Goal: Answer question/provide support: Share knowledge or assist other users

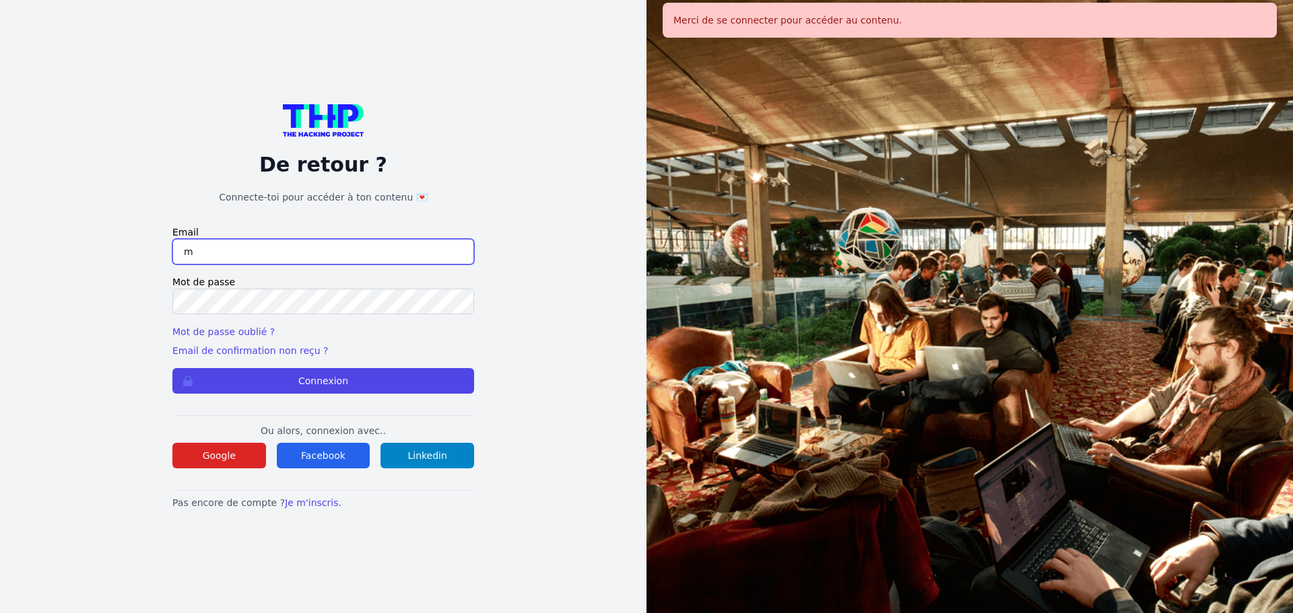
type input "melody_stephan@icloud.com"
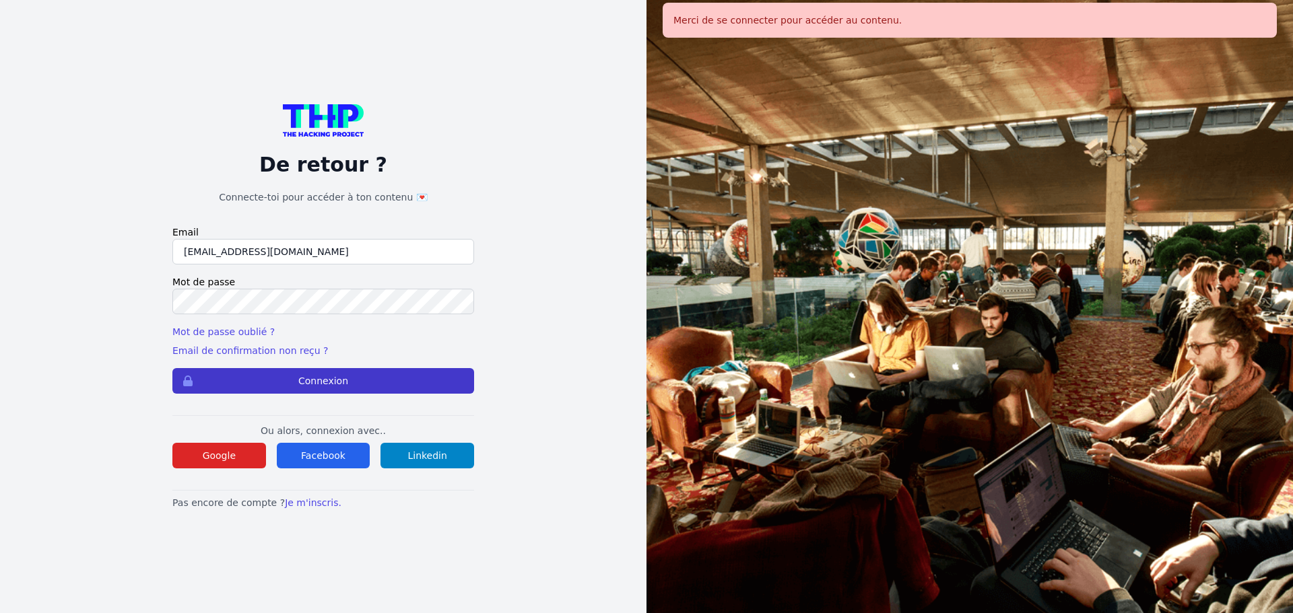
click at [308, 382] on button "Connexion" at bounding box center [323, 381] width 302 height 26
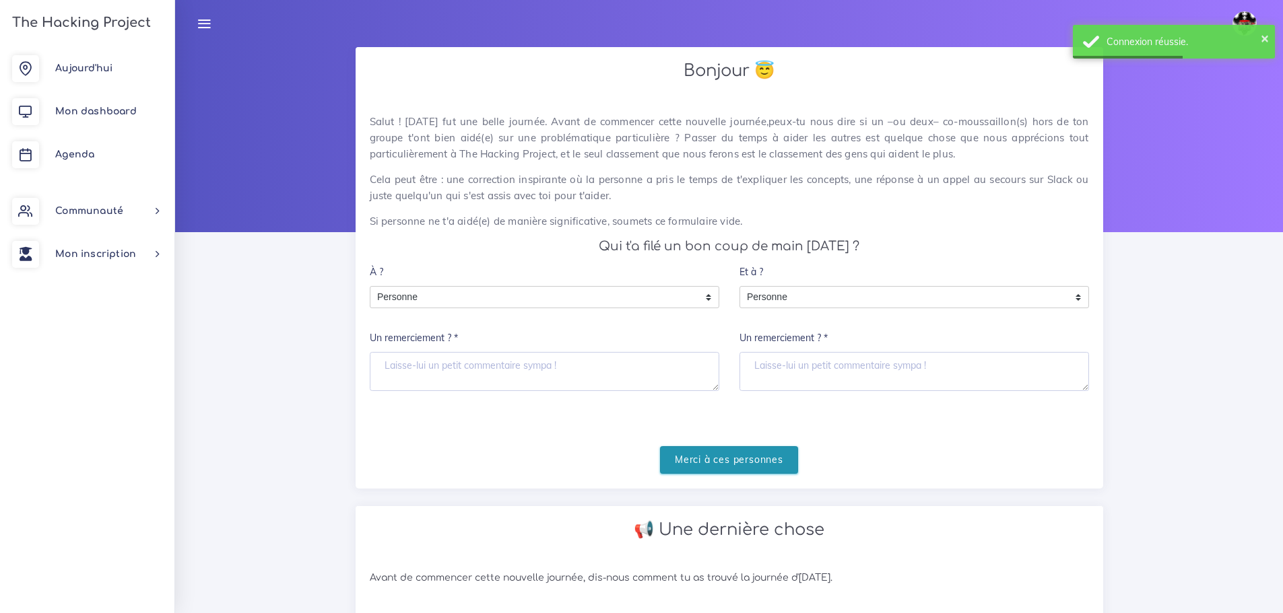
click at [763, 463] on input "Merci à ces personnes" at bounding box center [729, 460] width 138 height 28
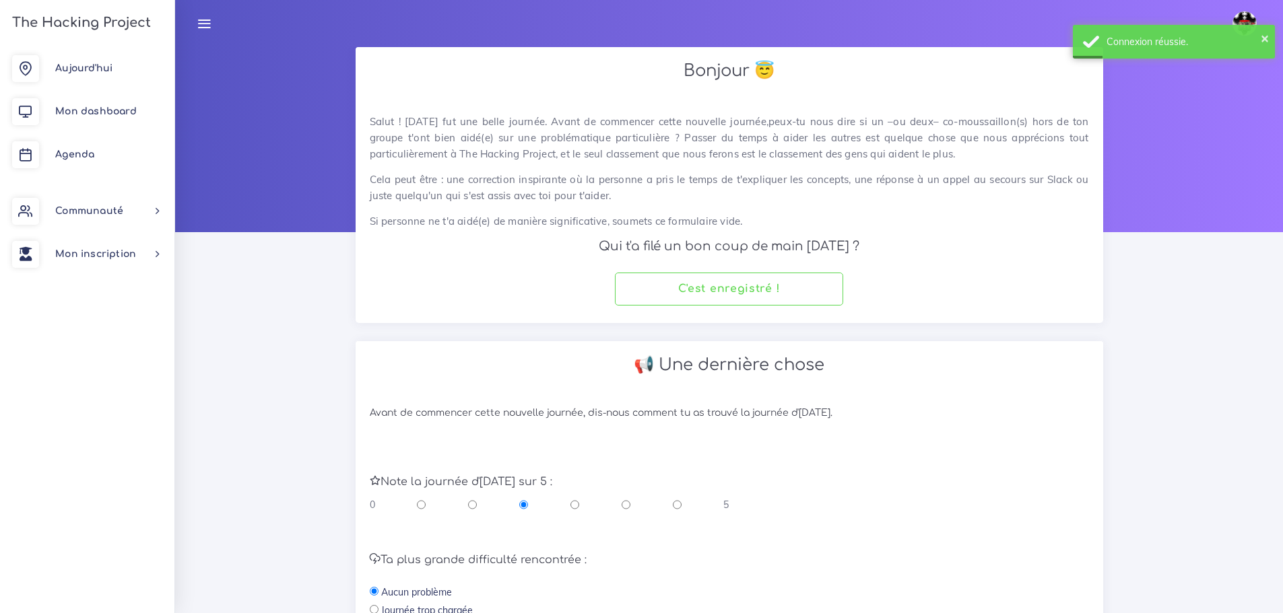
click at [623, 504] on input "radio" at bounding box center [625, 504] width 9 height 13
radio input "true"
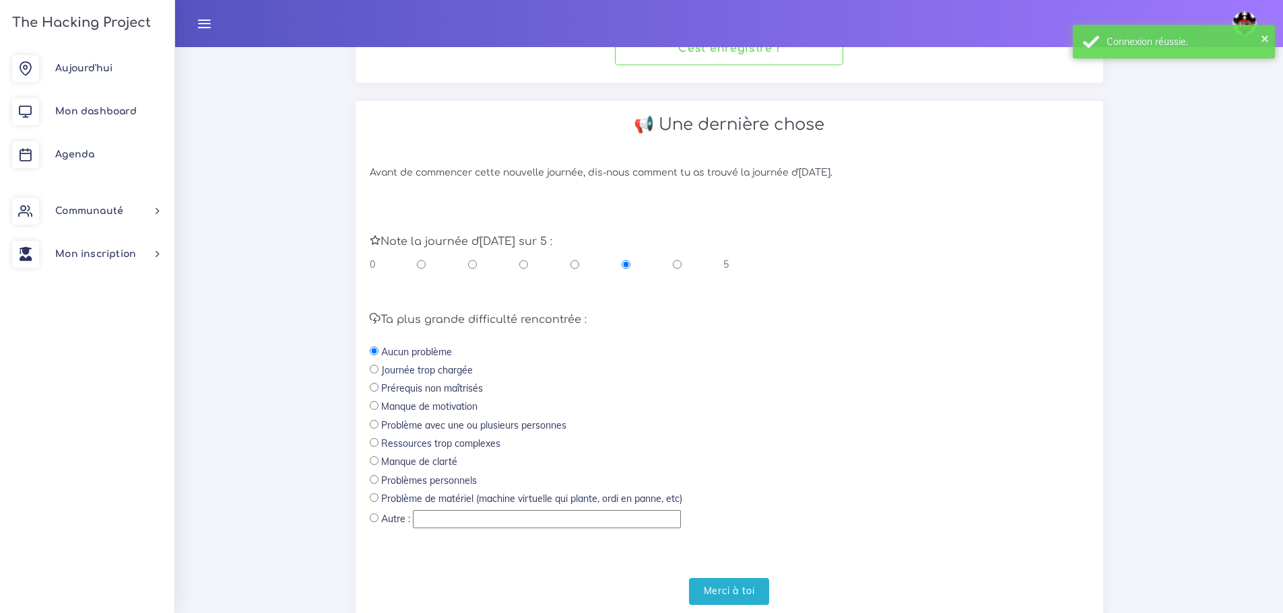
scroll to position [285, 0]
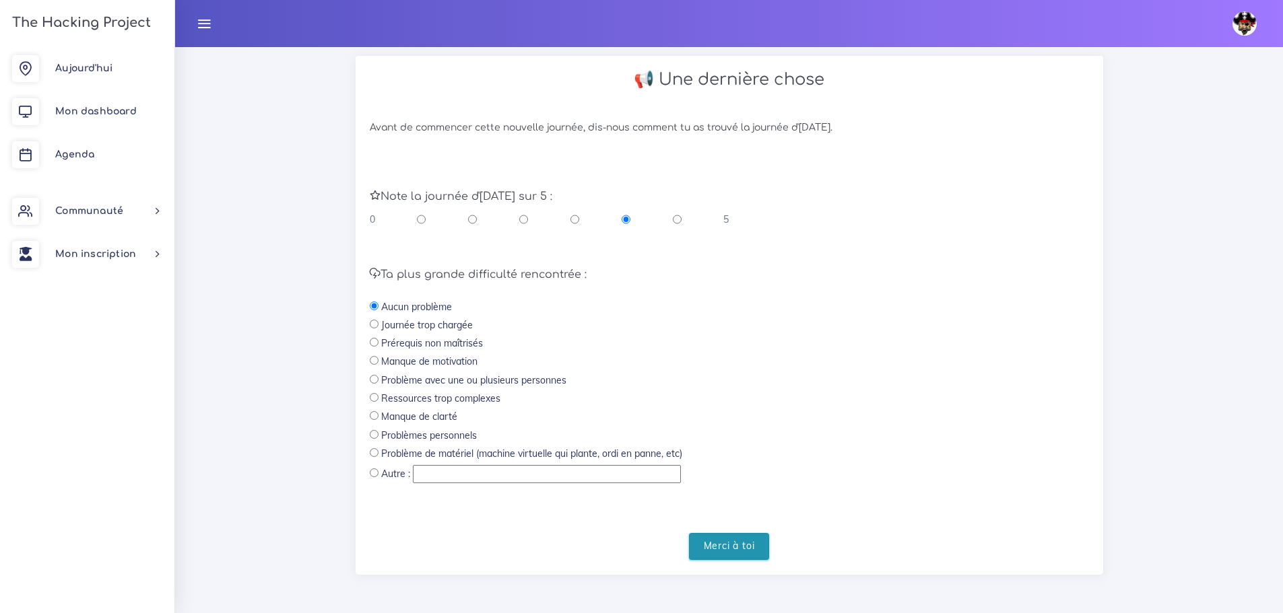
click at [736, 546] on input "Merci à toi" at bounding box center [729, 547] width 81 height 28
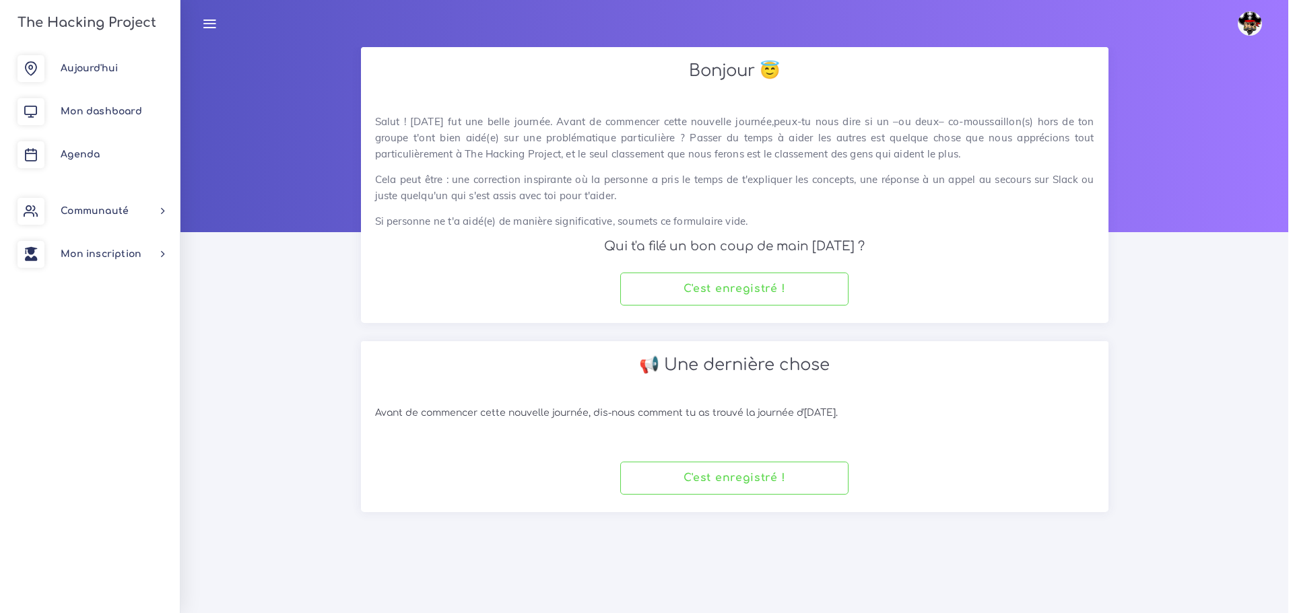
scroll to position [0, 0]
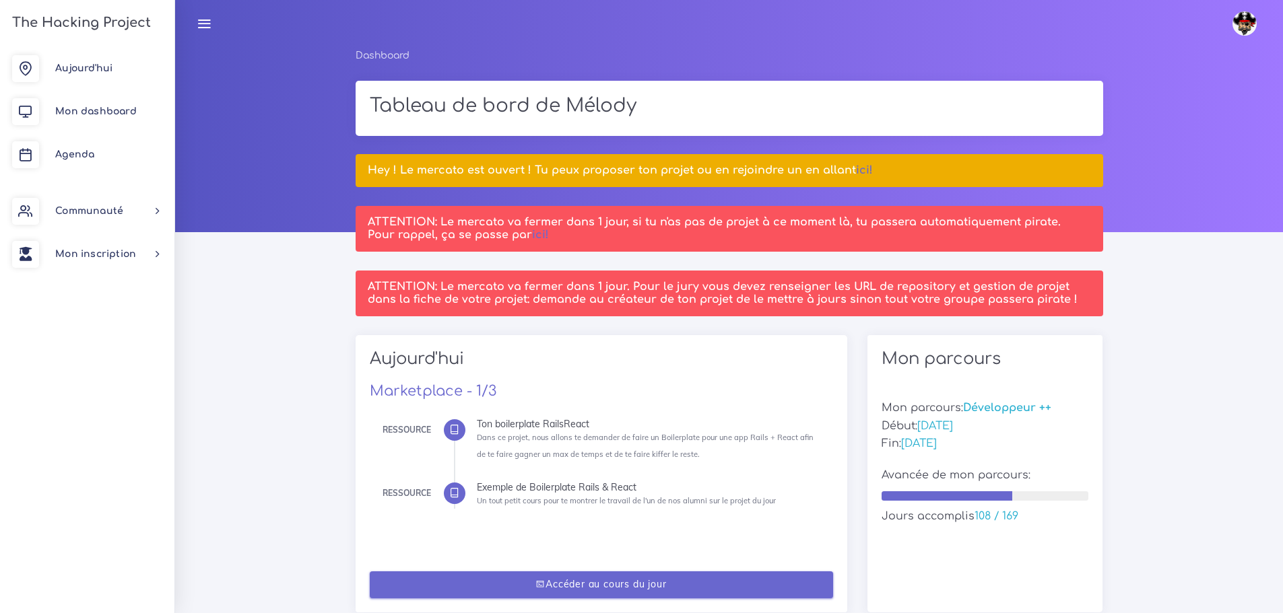
click at [743, 584] on link "Accéder au cours du jour" at bounding box center [601, 586] width 463 height 28
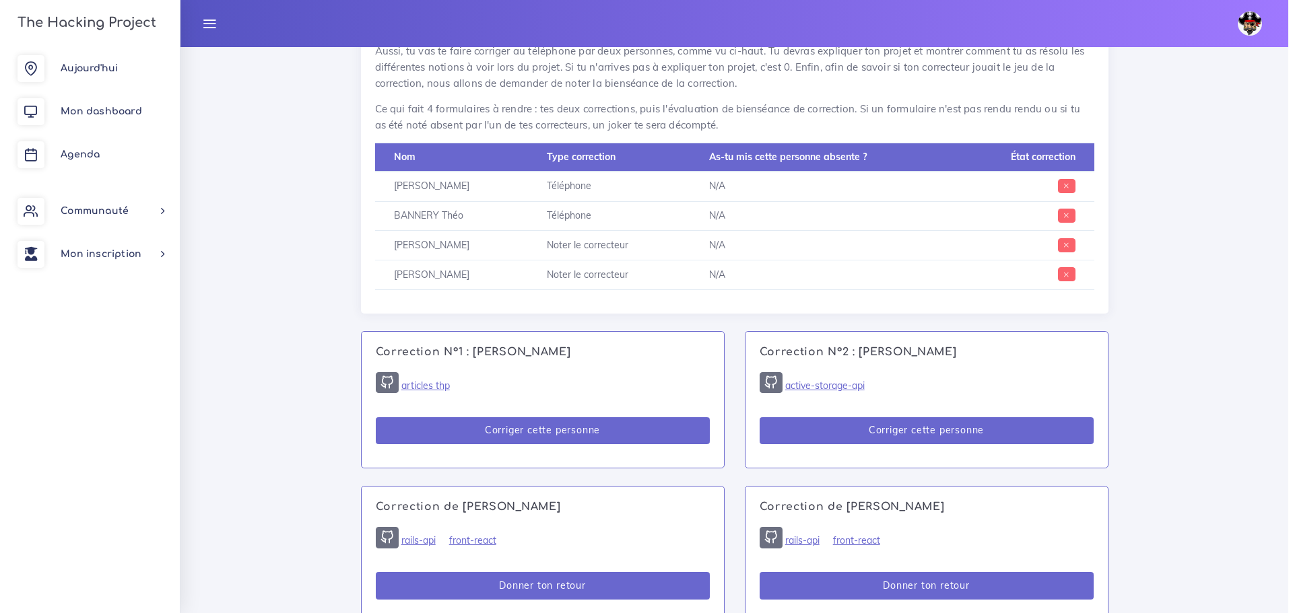
scroll to position [660, 0]
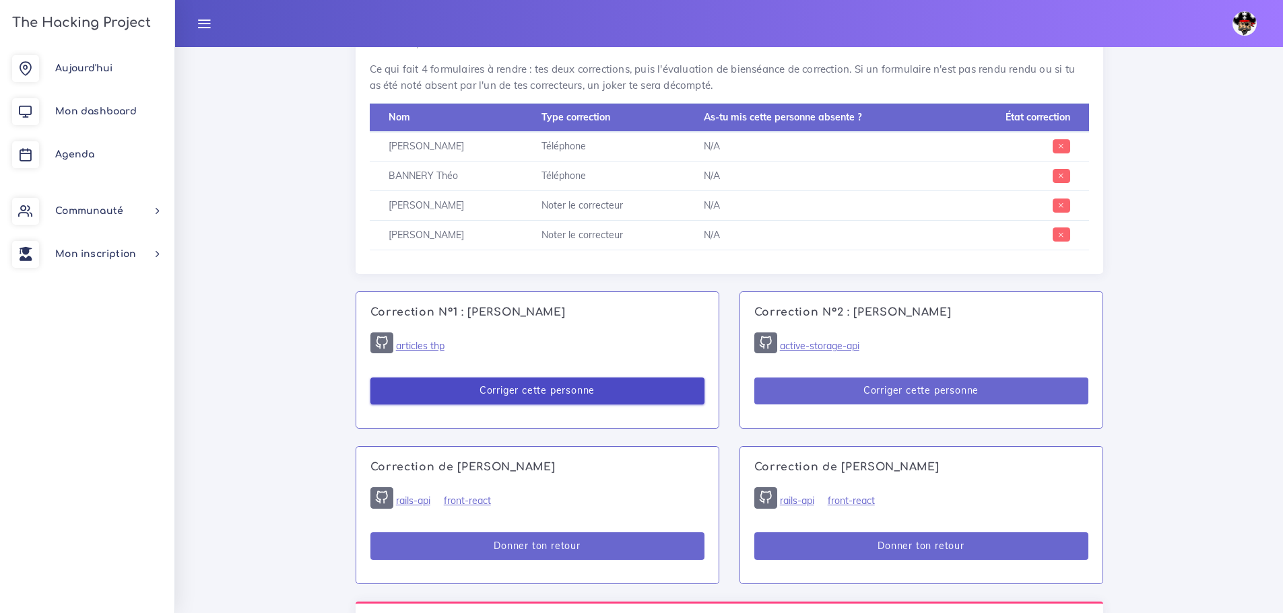
click at [546, 381] on button "Corriger cette personne" at bounding box center [537, 392] width 334 height 28
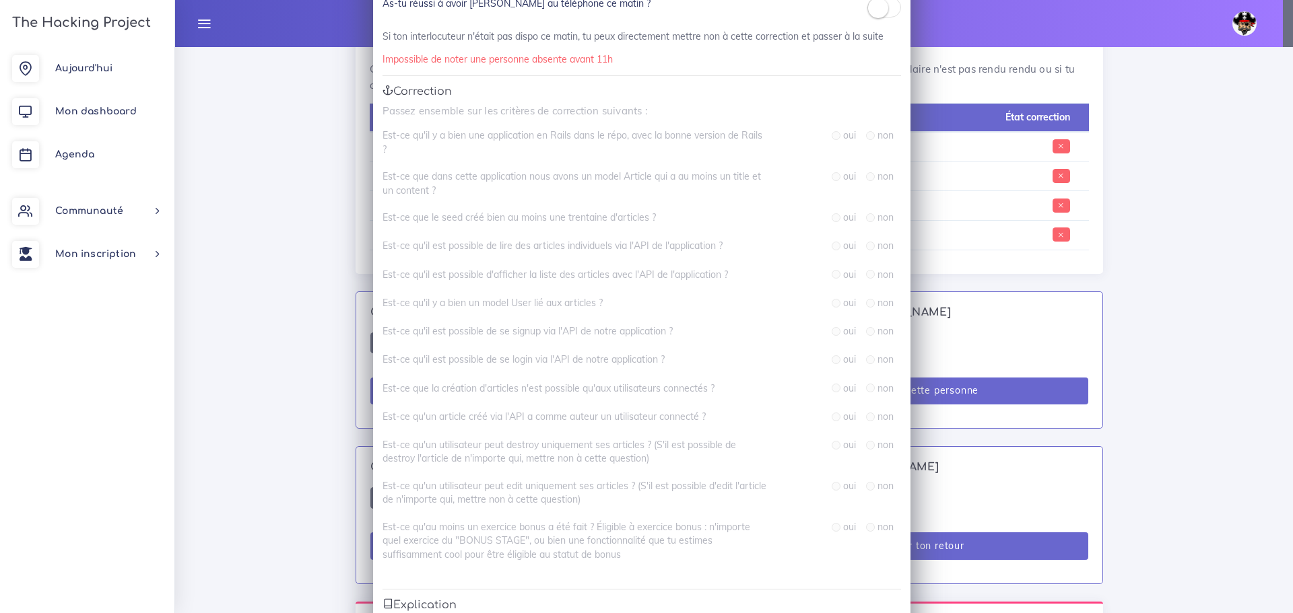
scroll to position [0, 0]
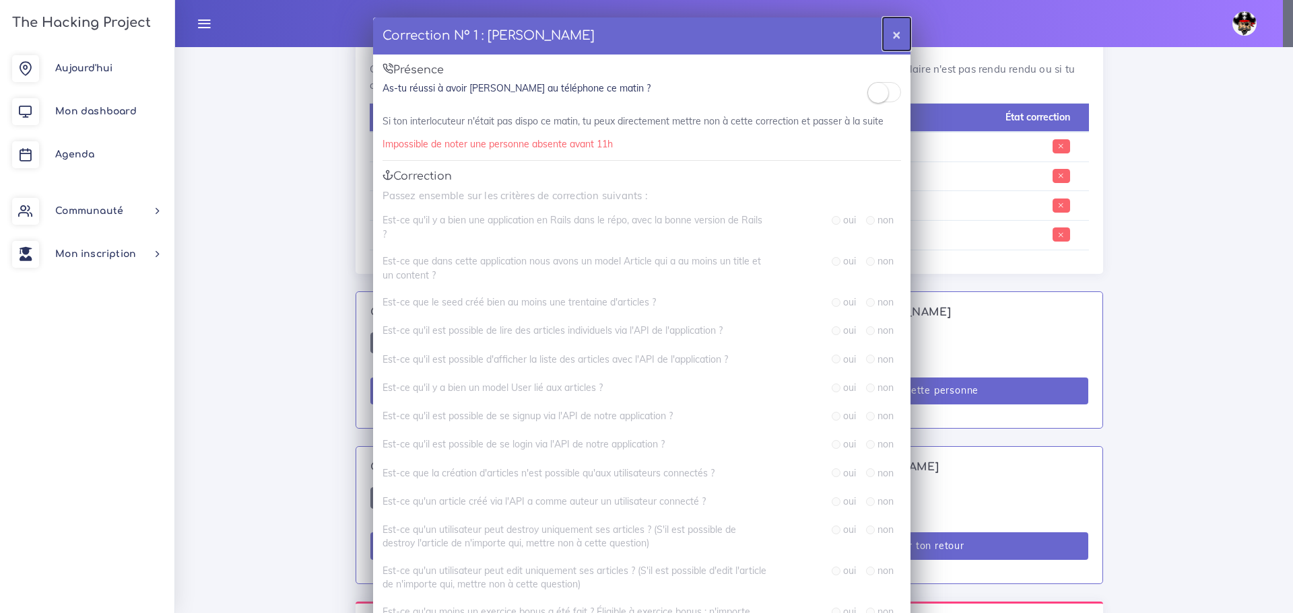
click at [895, 36] on button "×" at bounding box center [897, 34] width 28 height 33
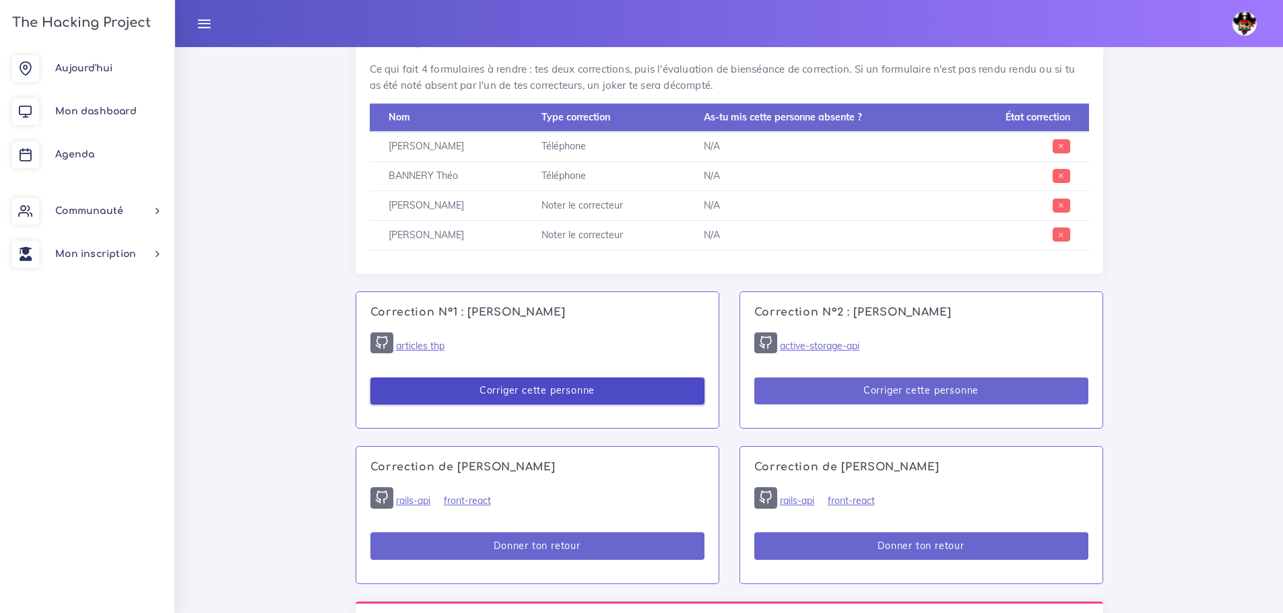
click at [538, 387] on button "Corriger cette personne" at bounding box center [537, 392] width 334 height 28
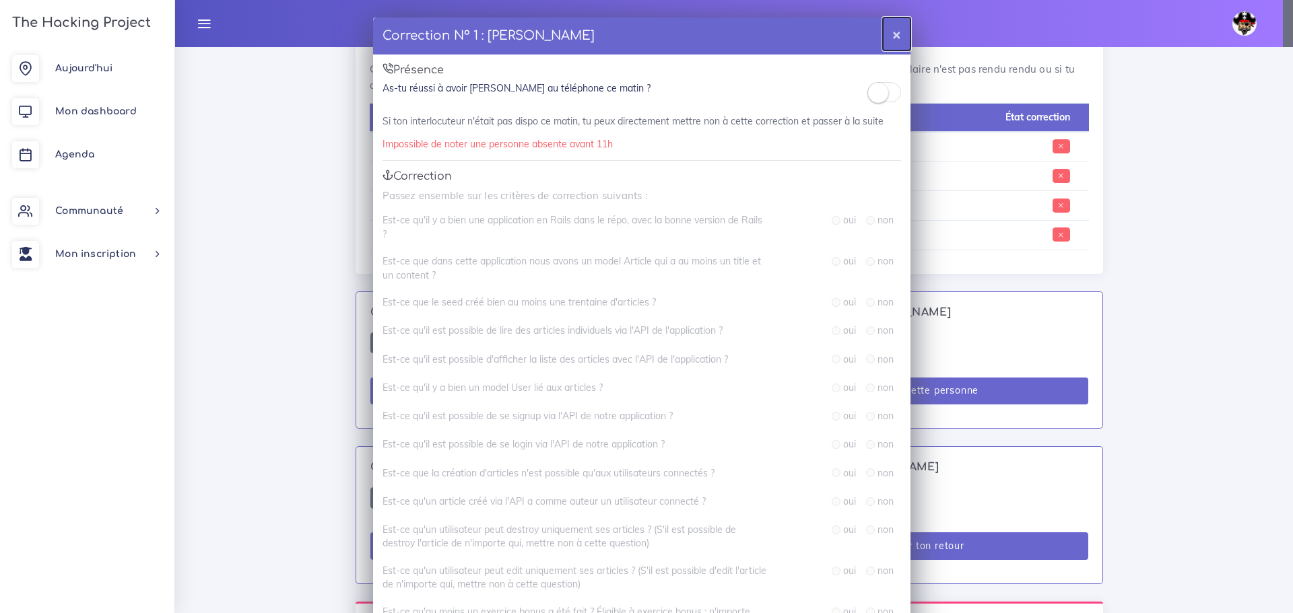
click at [892, 36] on button "×" at bounding box center [897, 34] width 28 height 33
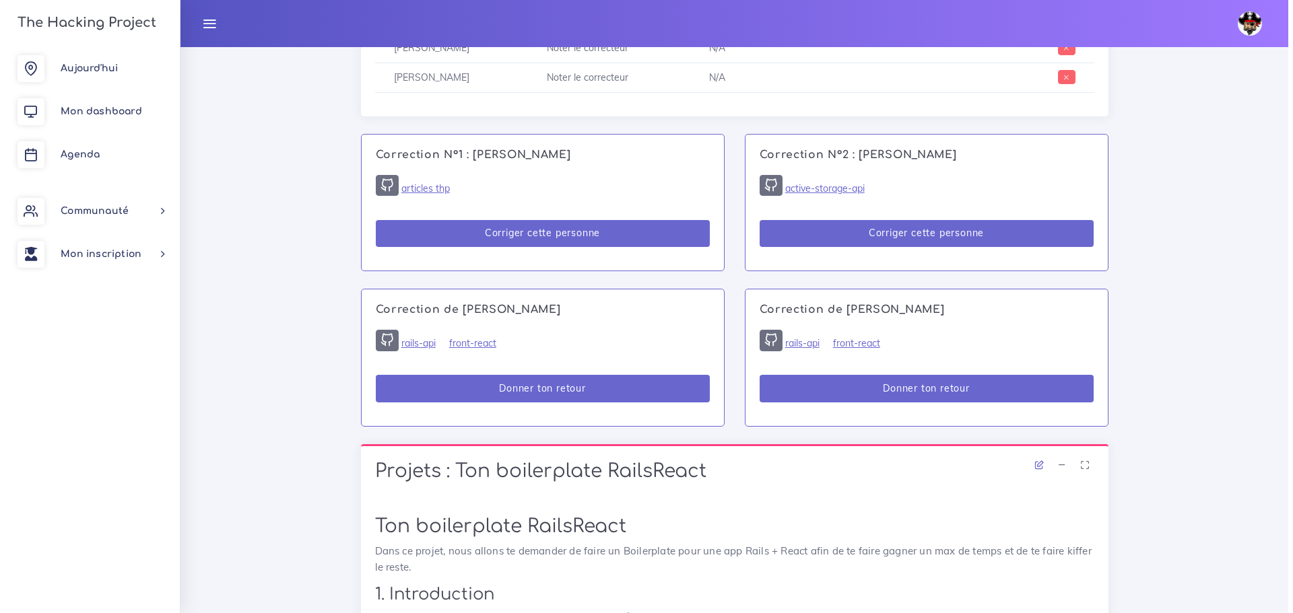
scroll to position [795, 0]
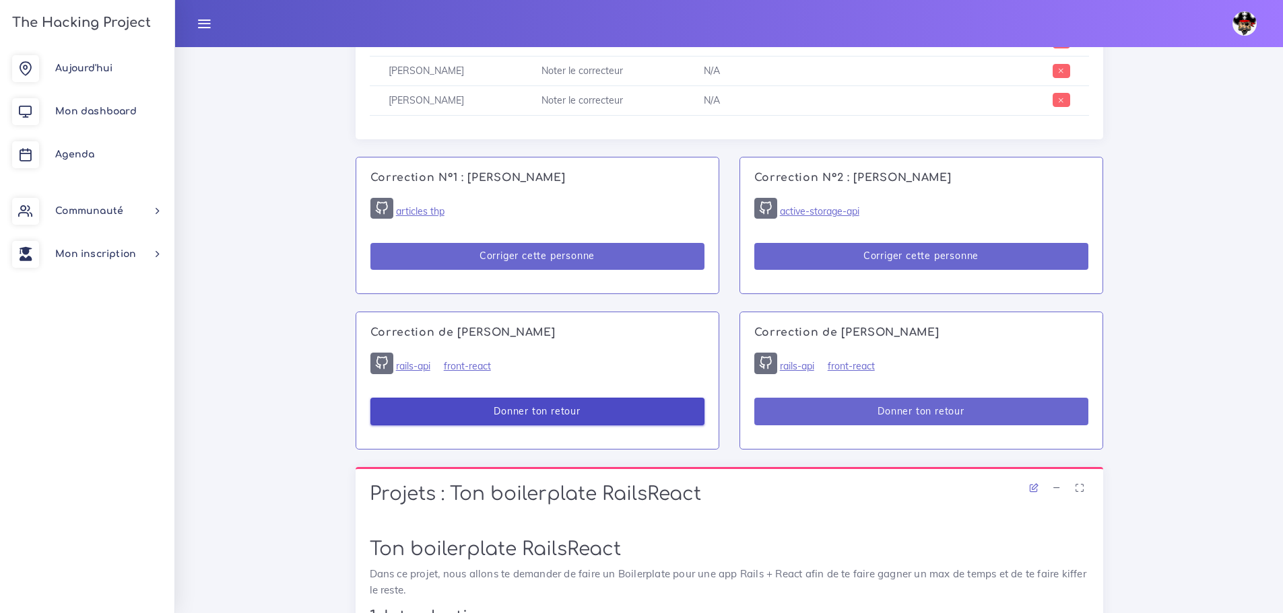
click at [612, 409] on button "Donner ton retour" at bounding box center [537, 412] width 334 height 28
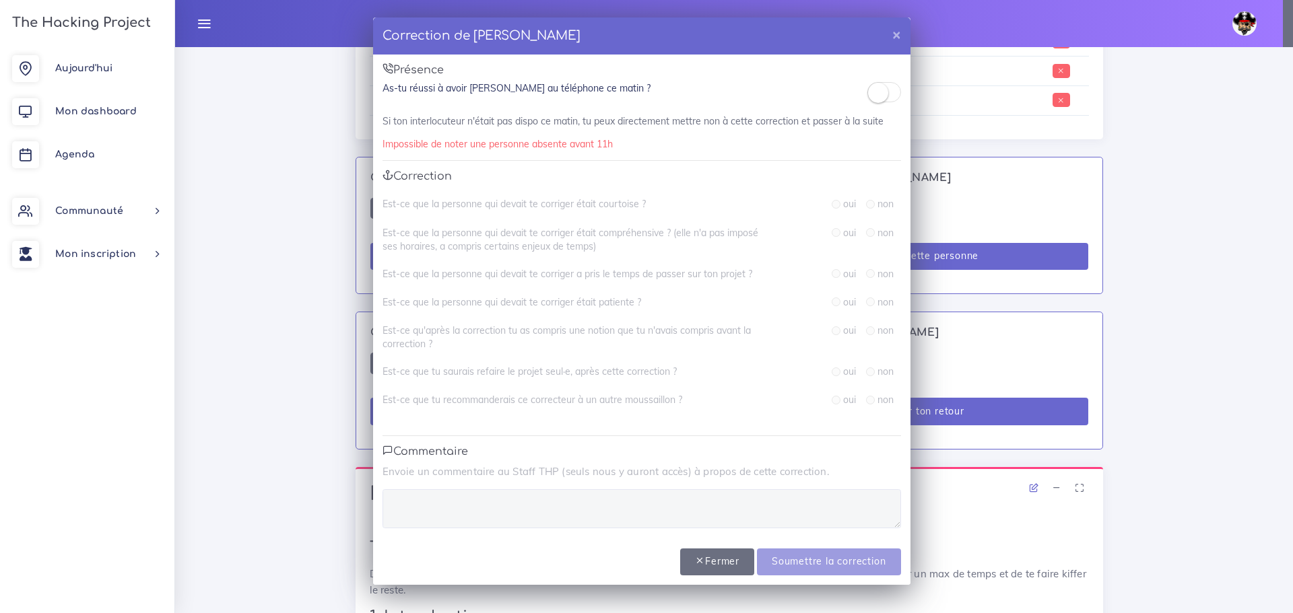
drag, startPoint x: 880, startPoint y: 98, endPoint x: 867, endPoint y: 121, distance: 26.0
click at [880, 100] on small at bounding box center [878, 93] width 20 height 20
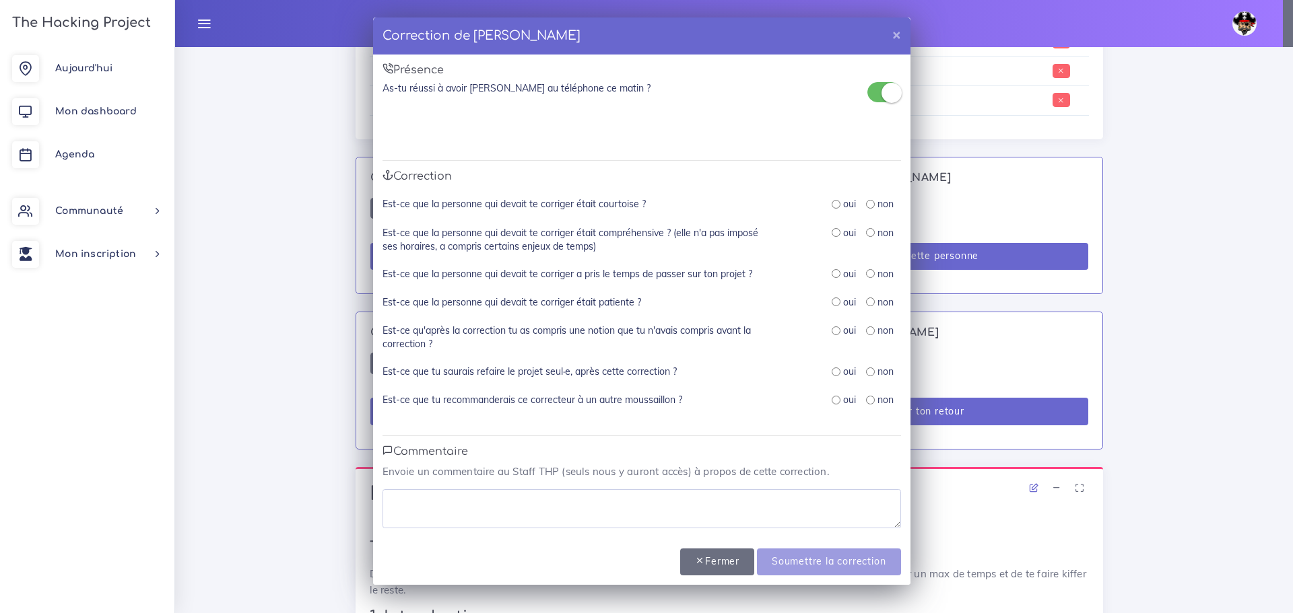
click at [834, 203] on input "radio" at bounding box center [836, 204] width 9 height 9
radio input "true"
click at [834, 231] on input "radio" at bounding box center [836, 232] width 9 height 9
radio input "true"
click at [834, 272] on input "radio" at bounding box center [836, 273] width 9 height 9
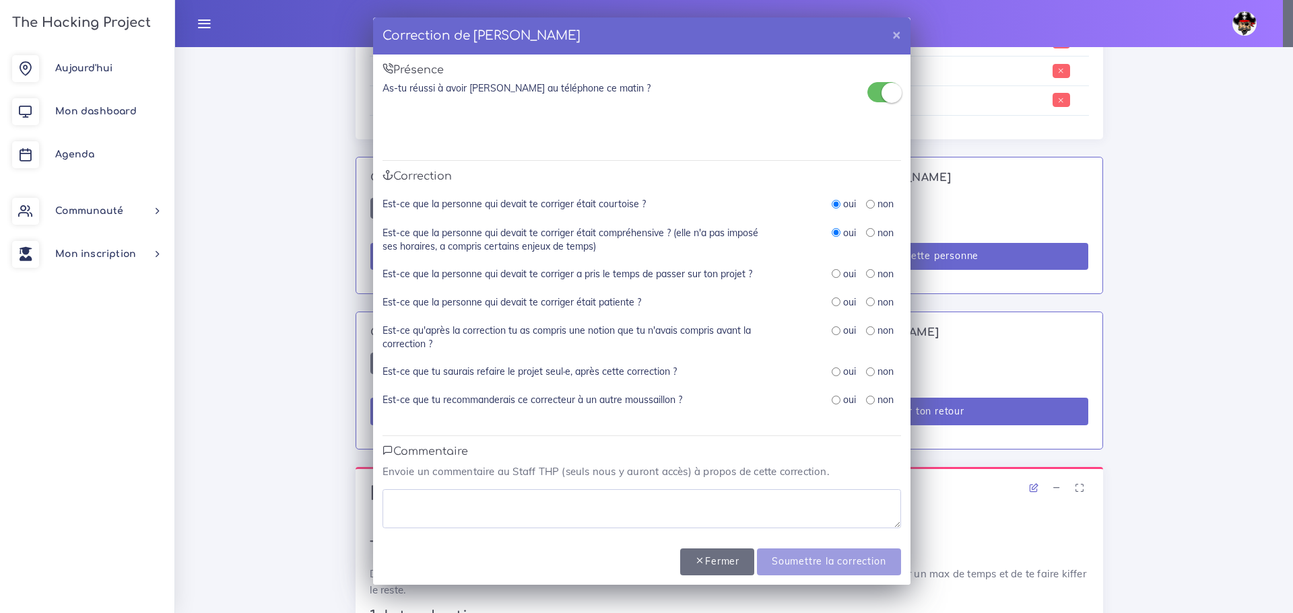
radio input "true"
click at [829, 310] on div "Est-ce que la personne qui devait te corriger était patiente ? oui non" at bounding box center [641, 310] width 518 height 28
click at [836, 300] on input "radio" at bounding box center [836, 302] width 9 height 9
radio input "true"
drag, startPoint x: 834, startPoint y: 326, endPoint x: 835, endPoint y: 339, distance: 13.5
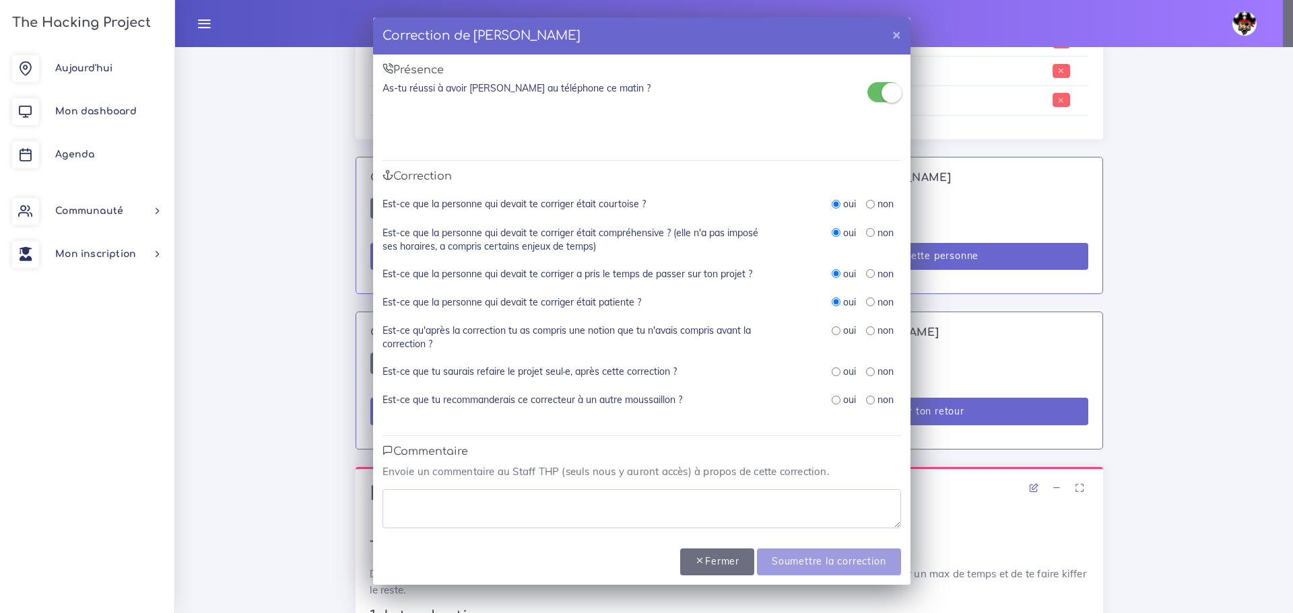
click at [834, 327] on input "radio" at bounding box center [836, 331] width 9 height 9
radio input "true"
click at [838, 371] on input "radio" at bounding box center [836, 372] width 9 height 9
radio input "true"
click at [835, 405] on div "oui" at bounding box center [844, 399] width 24 height 13
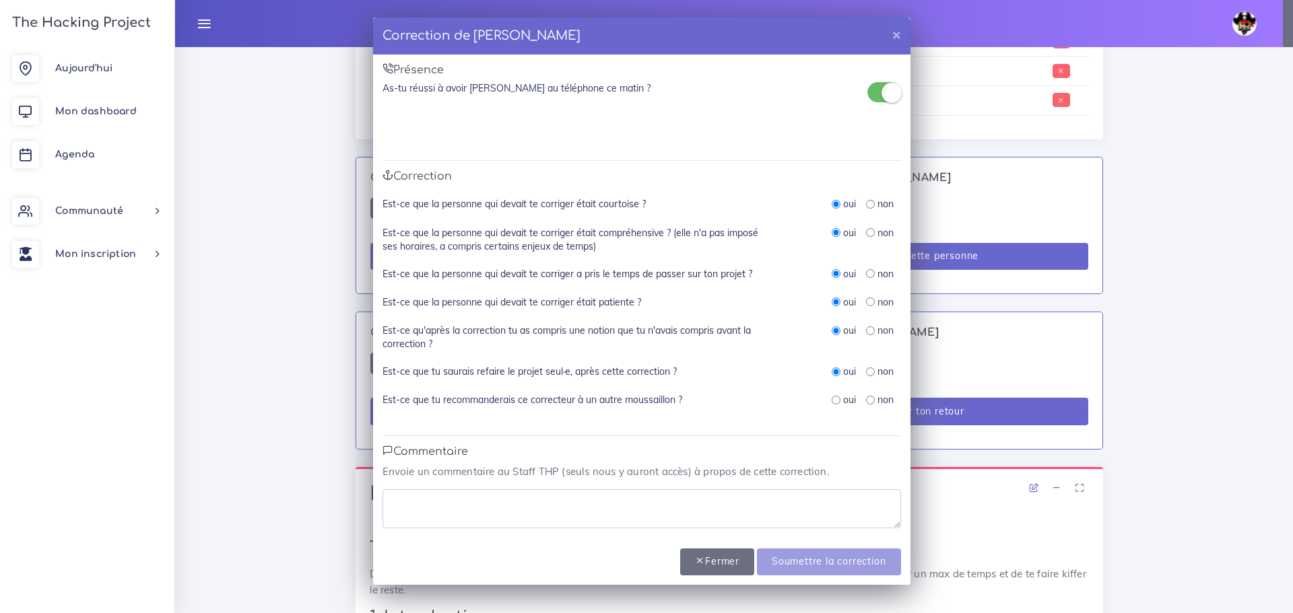
click at [834, 400] on input "radio" at bounding box center [836, 400] width 9 height 9
radio input "true"
click at [834, 400] on input "radio" at bounding box center [836, 400] width 9 height 9
click at [624, 511] on textarea at bounding box center [641, 508] width 518 height 39
drag, startPoint x: 393, startPoint y: 499, endPoint x: 305, endPoint y: 502, distance: 88.2
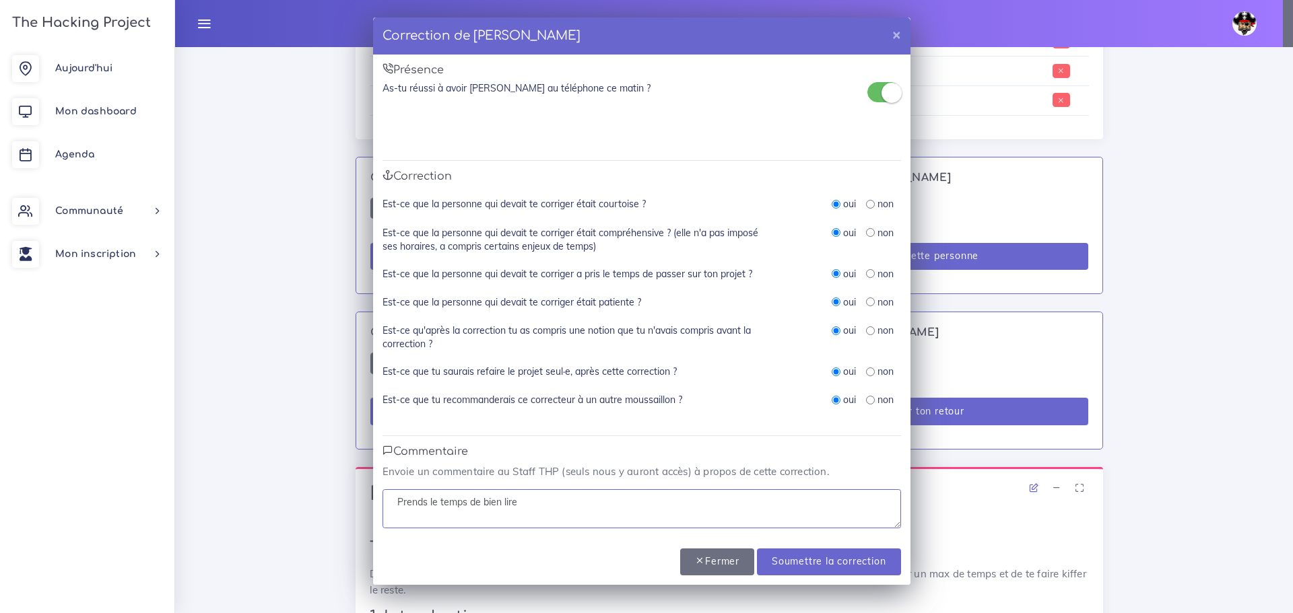
click at [305, 502] on div "Correction de Rosa BENCHABANE × Présence As-tu réussi à avoir Rosa au téléphone…" at bounding box center [646, 306] width 1293 height 613
type textarea "Prends le temps de bien lire"
click at [806, 564] on input "Soumettre la correction" at bounding box center [828, 563] width 143 height 28
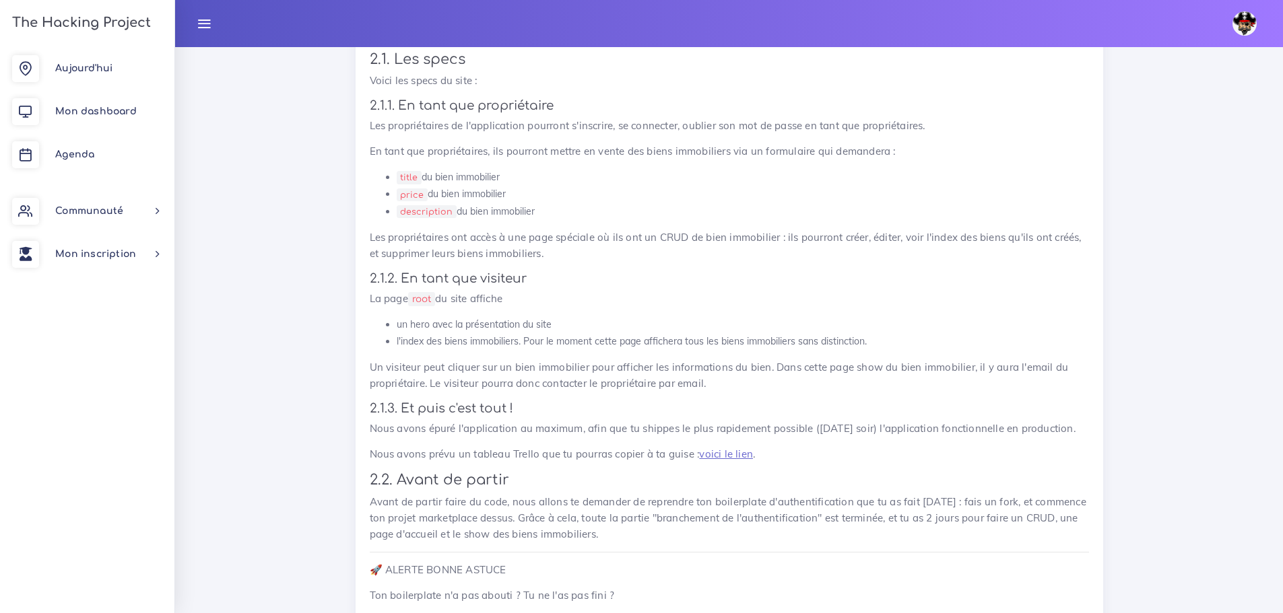
scroll to position [808, 0]
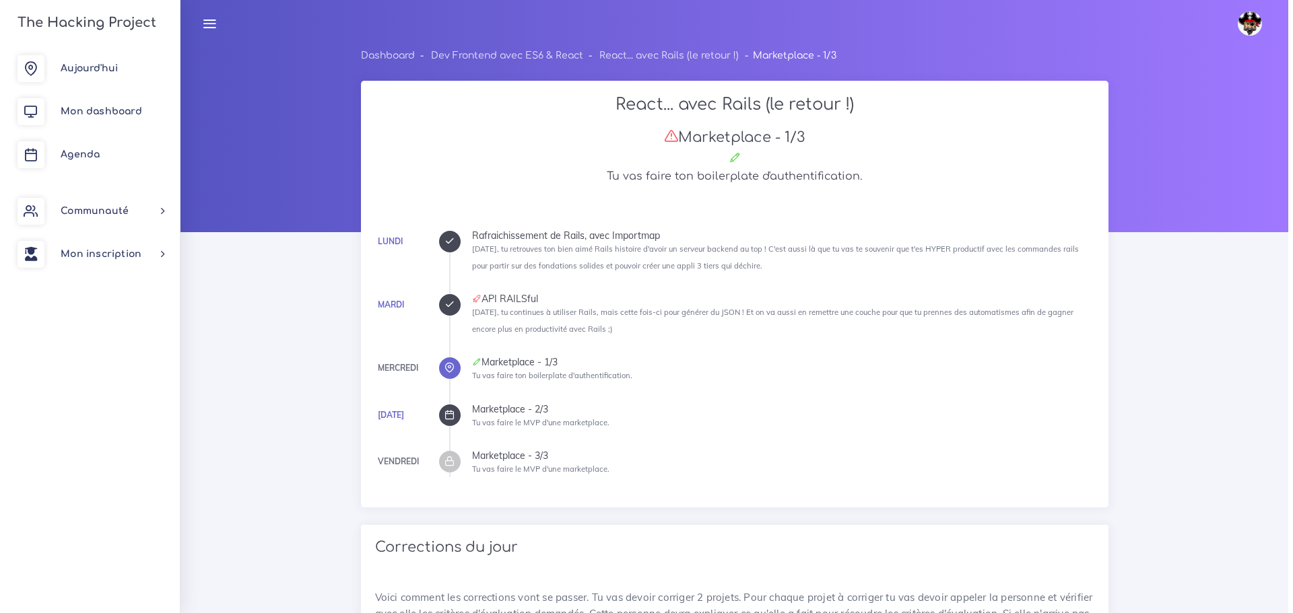
scroll to position [787, 0]
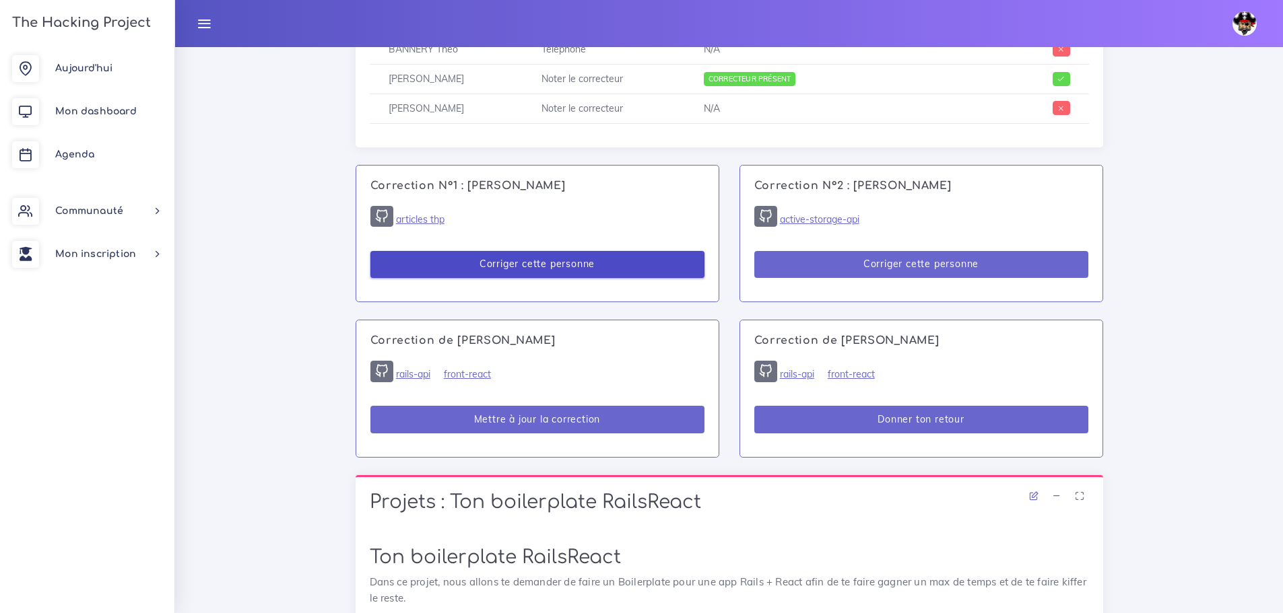
click at [549, 268] on button "Corriger cette personne" at bounding box center [537, 265] width 334 height 28
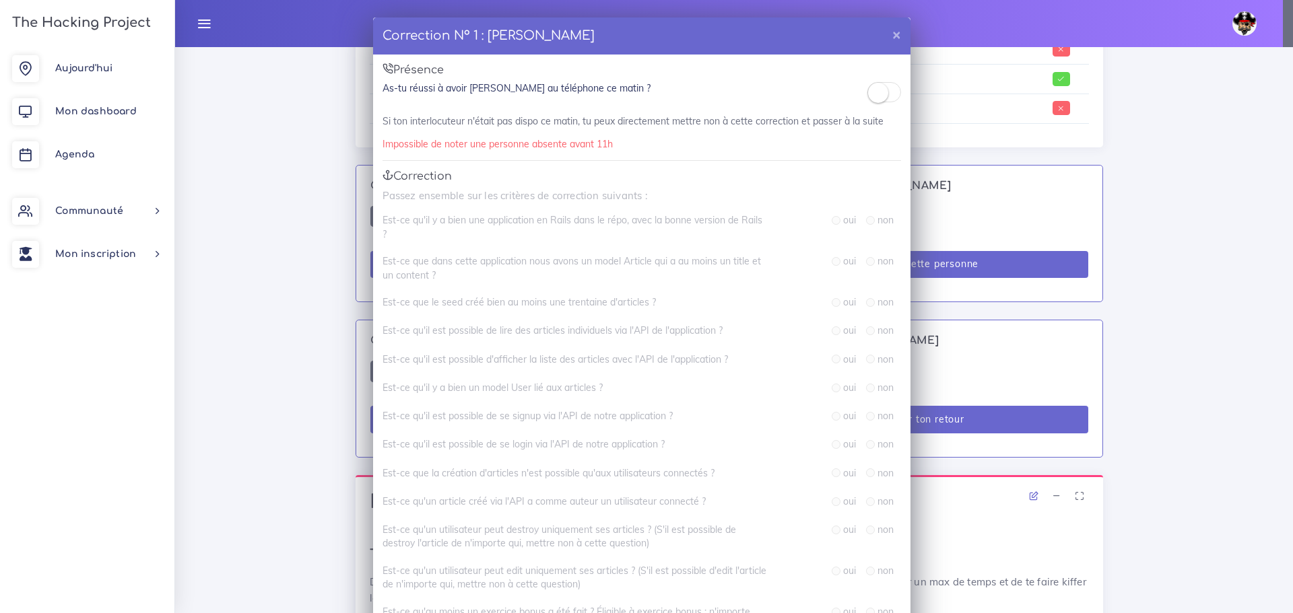
click at [887, 88] on span at bounding box center [884, 92] width 34 height 20
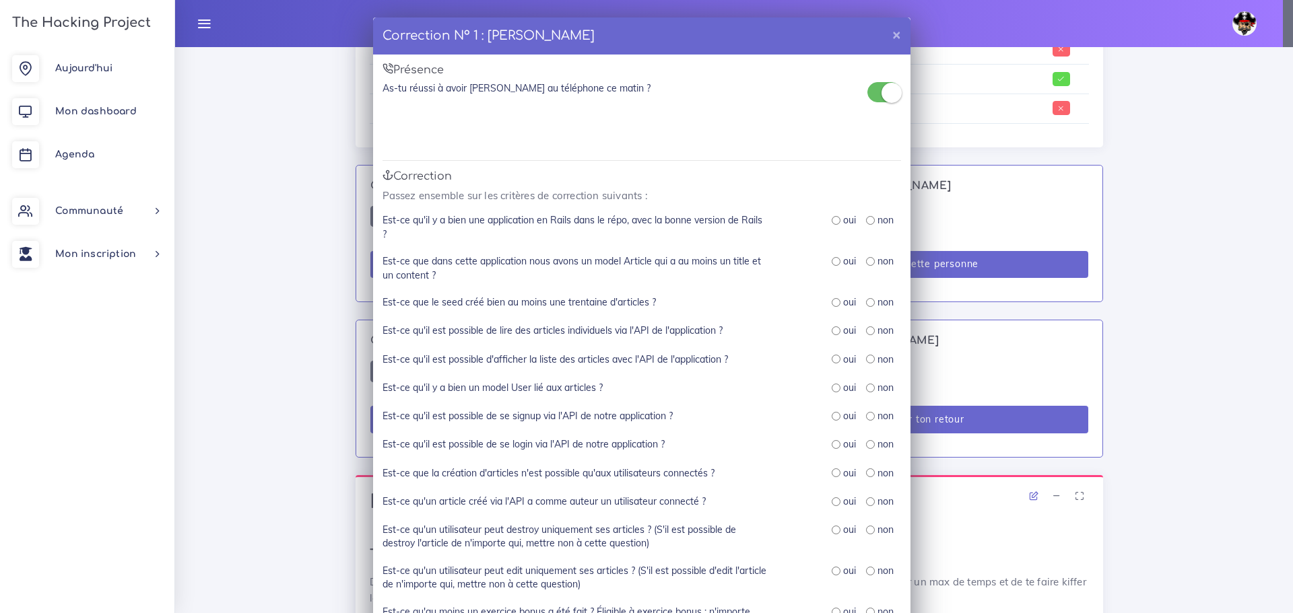
click at [843, 218] on label "oui" at bounding box center [849, 219] width 13 height 13
click at [832, 221] on input "radio" at bounding box center [836, 220] width 9 height 9
radio input "true"
click at [832, 263] on input "radio" at bounding box center [836, 261] width 9 height 9
radio input "true"
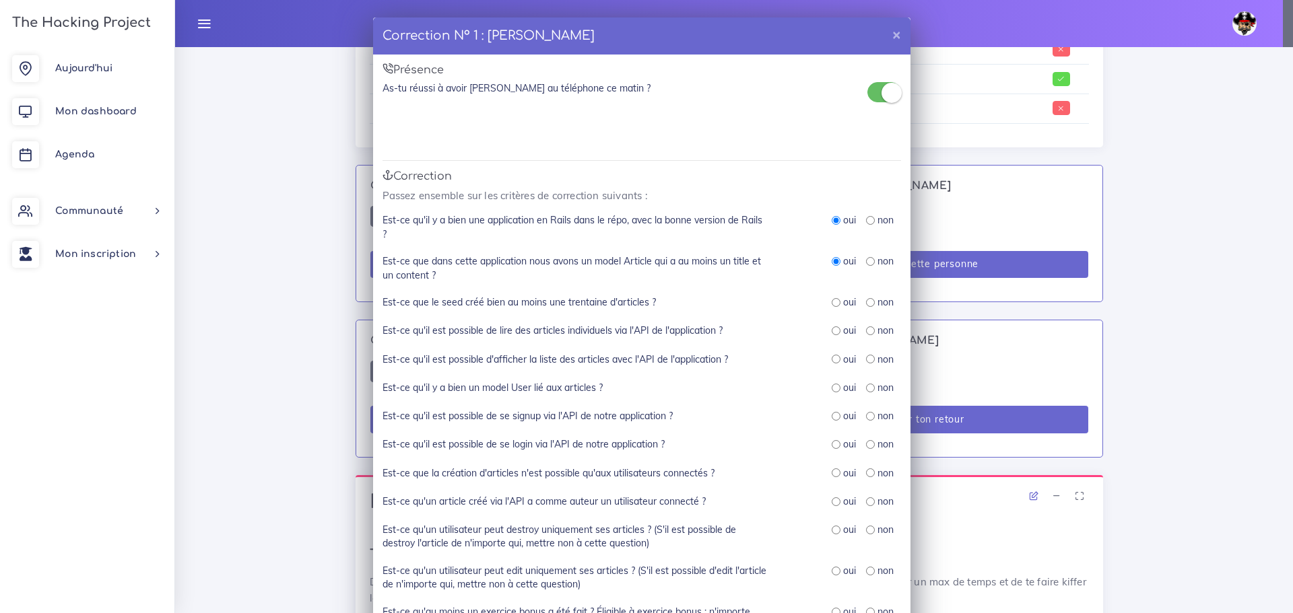
click at [832, 304] on input "radio" at bounding box center [836, 302] width 9 height 9
radio input "true"
click at [832, 328] on input "radio" at bounding box center [836, 331] width 9 height 9
radio input "true"
click at [832, 357] on input "radio" at bounding box center [836, 359] width 9 height 9
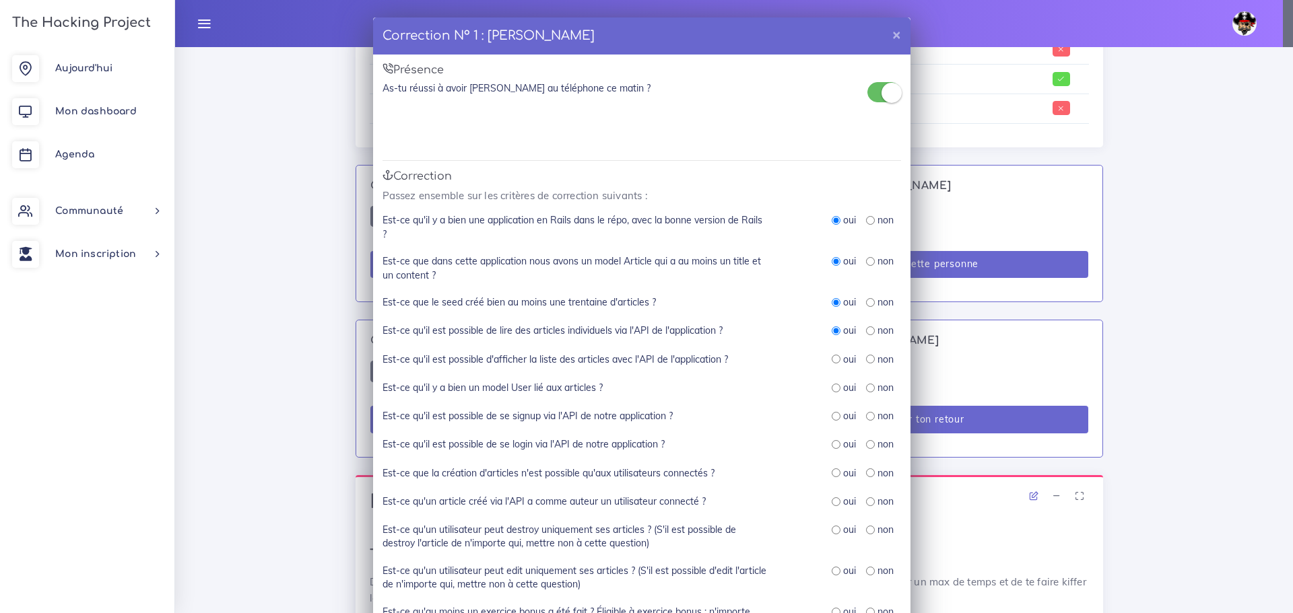
radio input "true"
click at [832, 389] on input "radio" at bounding box center [836, 388] width 9 height 9
radio input "true"
click at [832, 416] on input "radio" at bounding box center [836, 416] width 9 height 9
radio input "true"
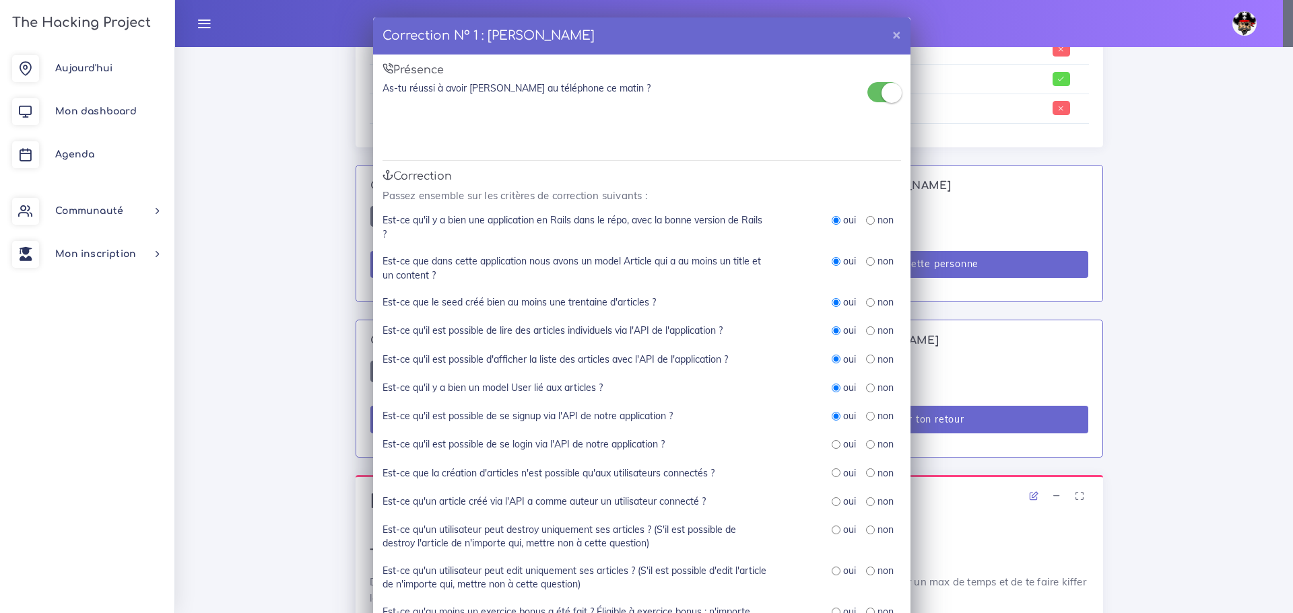
click at [832, 444] on input "radio" at bounding box center [836, 444] width 9 height 9
radio input "true"
click at [866, 477] on input "radio" at bounding box center [870, 473] width 9 height 9
radio input "true"
click at [866, 504] on input "radio" at bounding box center [870, 502] width 9 height 9
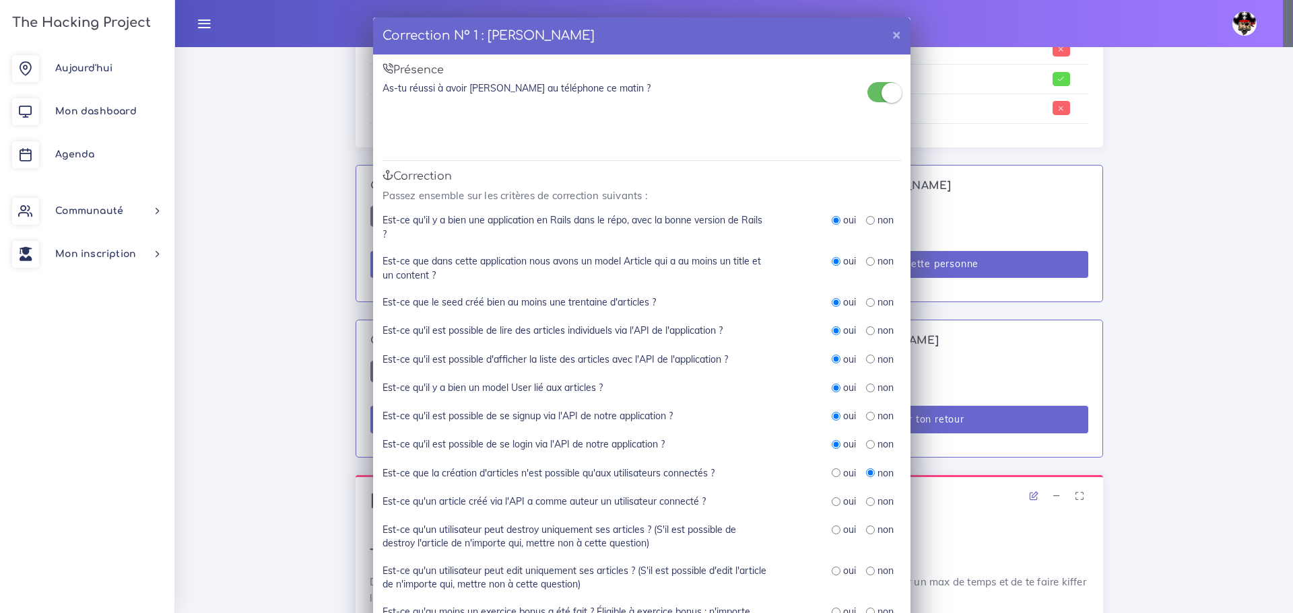
radio input "true"
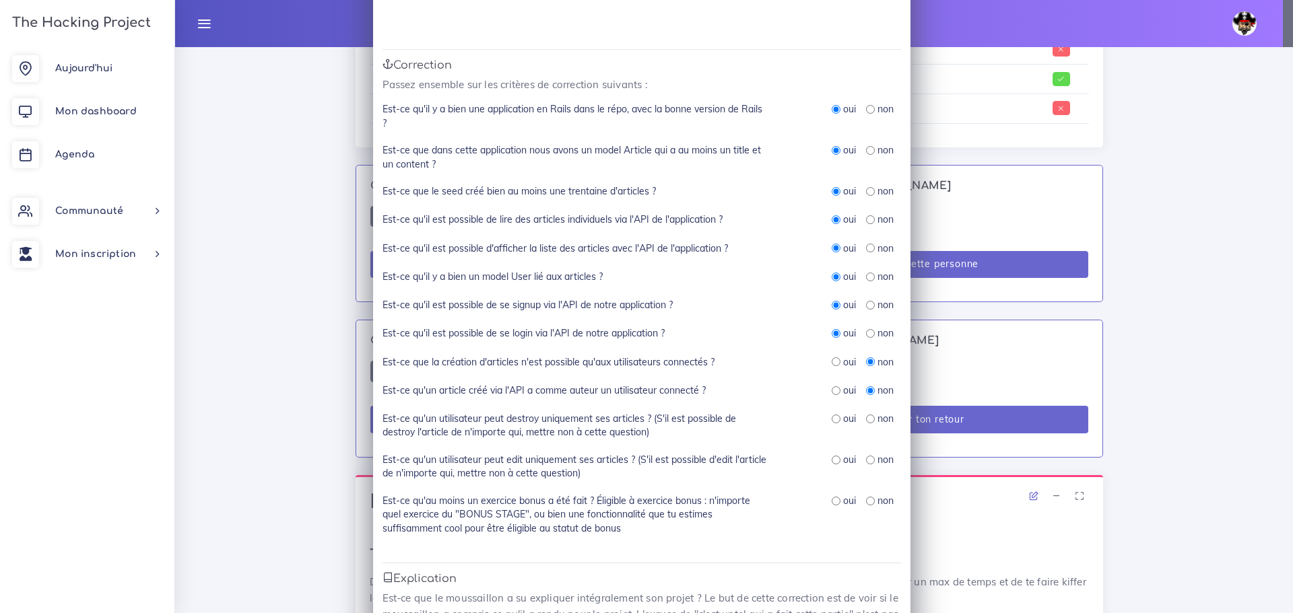
scroll to position [135, 0]
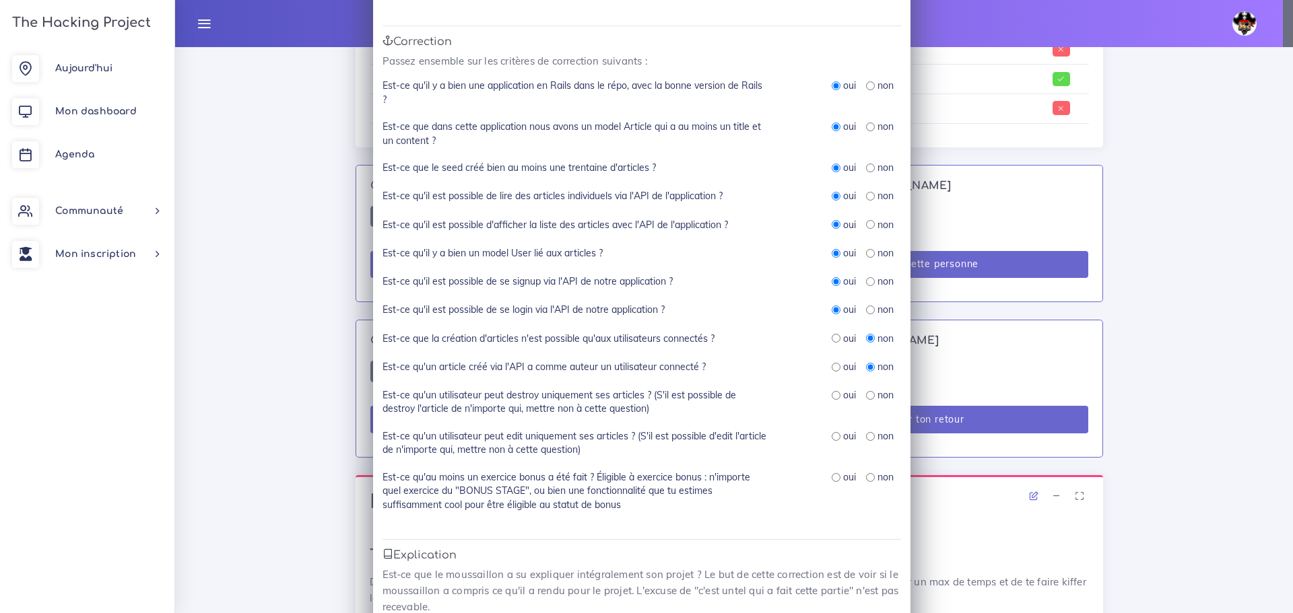
click at [866, 477] on input "radio" at bounding box center [870, 477] width 9 height 9
radio input "true"
click at [866, 396] on input "radio" at bounding box center [870, 395] width 9 height 9
radio input "true"
click at [866, 442] on div "non" at bounding box center [880, 436] width 28 height 13
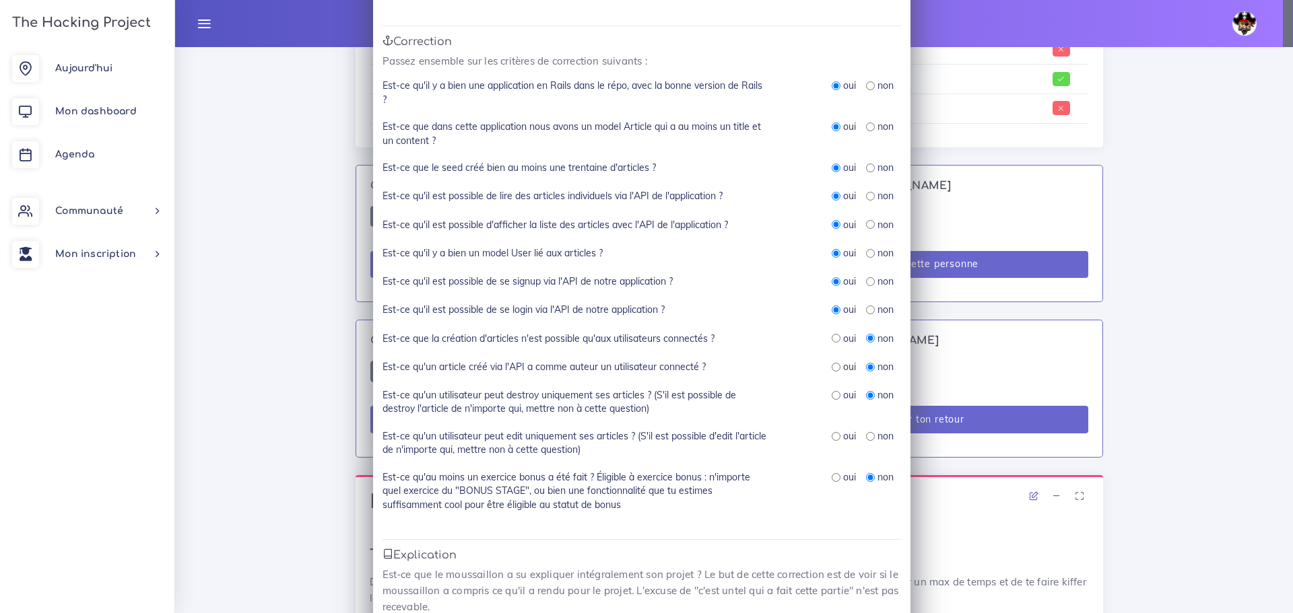
click at [866, 437] on input "radio" at bounding box center [870, 436] width 9 height 9
radio input "true"
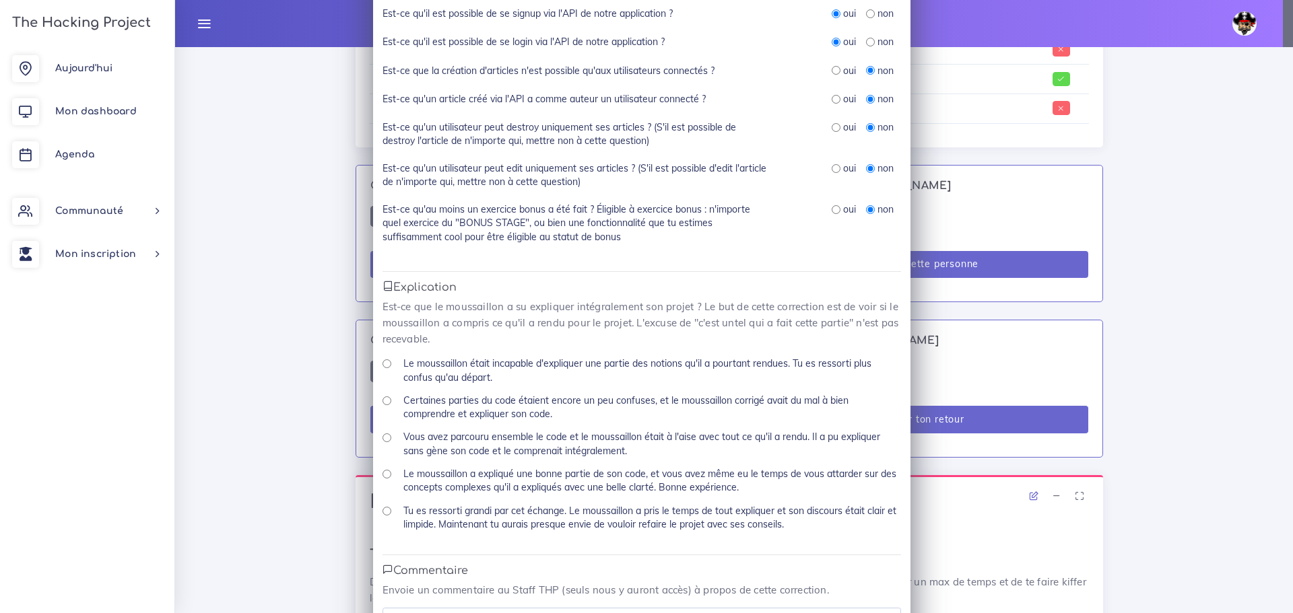
scroll to position [471, 0]
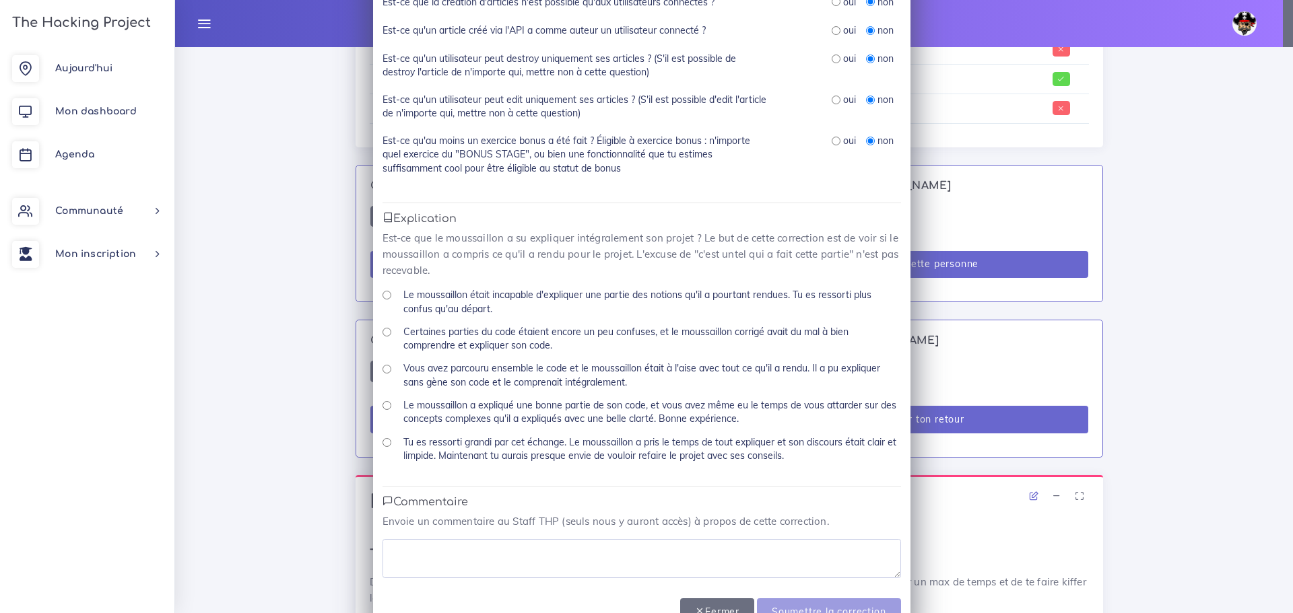
click at [382, 369] on input "Vous avez parcouru ensemble le code et le moussaillon était à l'aise avec tout …" at bounding box center [386, 369] width 9 height 9
radio input "true"
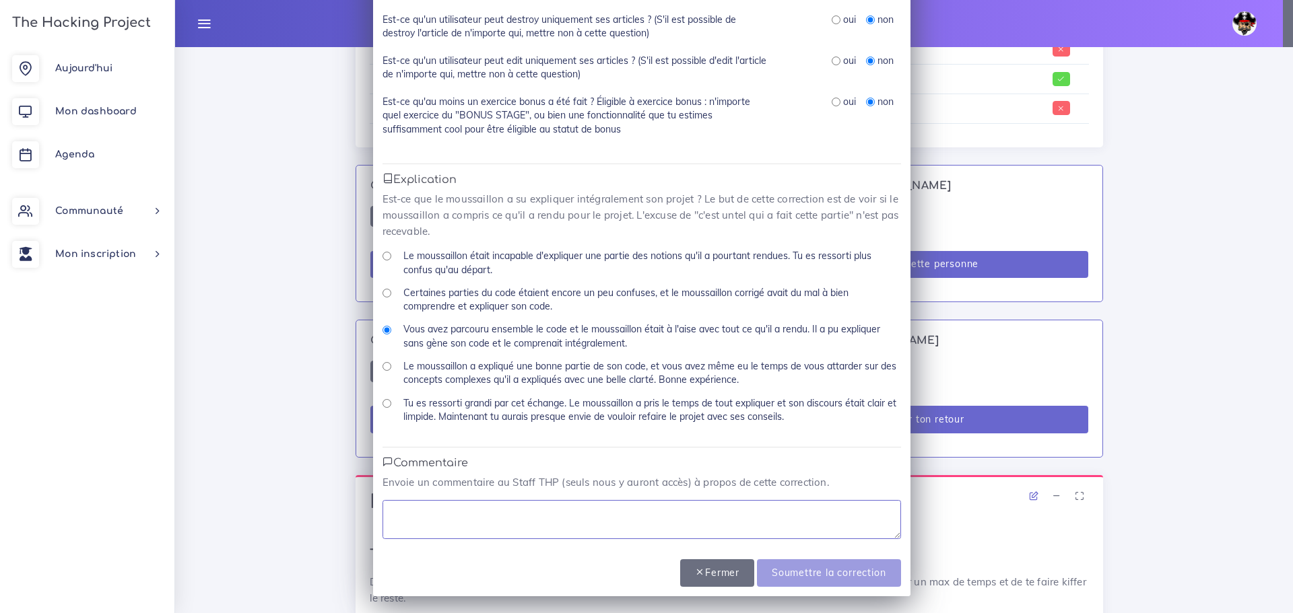
click at [550, 513] on textarea at bounding box center [641, 519] width 518 height 39
click at [537, 513] on textarea "avait mal compris l'énoncer" at bounding box center [641, 519] width 518 height 39
drag, startPoint x: 393, startPoint y: 512, endPoint x: 380, endPoint y: 514, distance: 13.5
click at [382, 514] on textarea "avait mal compris l'énoncer mais son api rails marche très bien" at bounding box center [641, 519] width 518 height 39
type textarea "avait mal compris l'énoncer mais son api rails marche très bien"
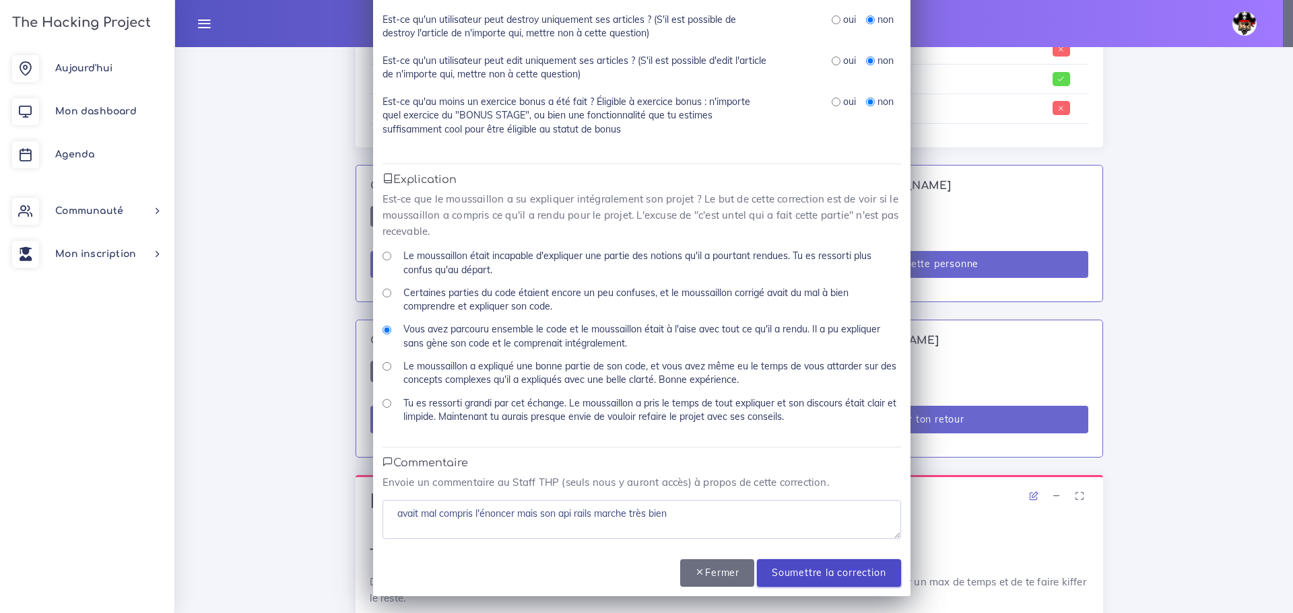
click at [816, 566] on input "Soumettre la correction" at bounding box center [828, 574] width 143 height 28
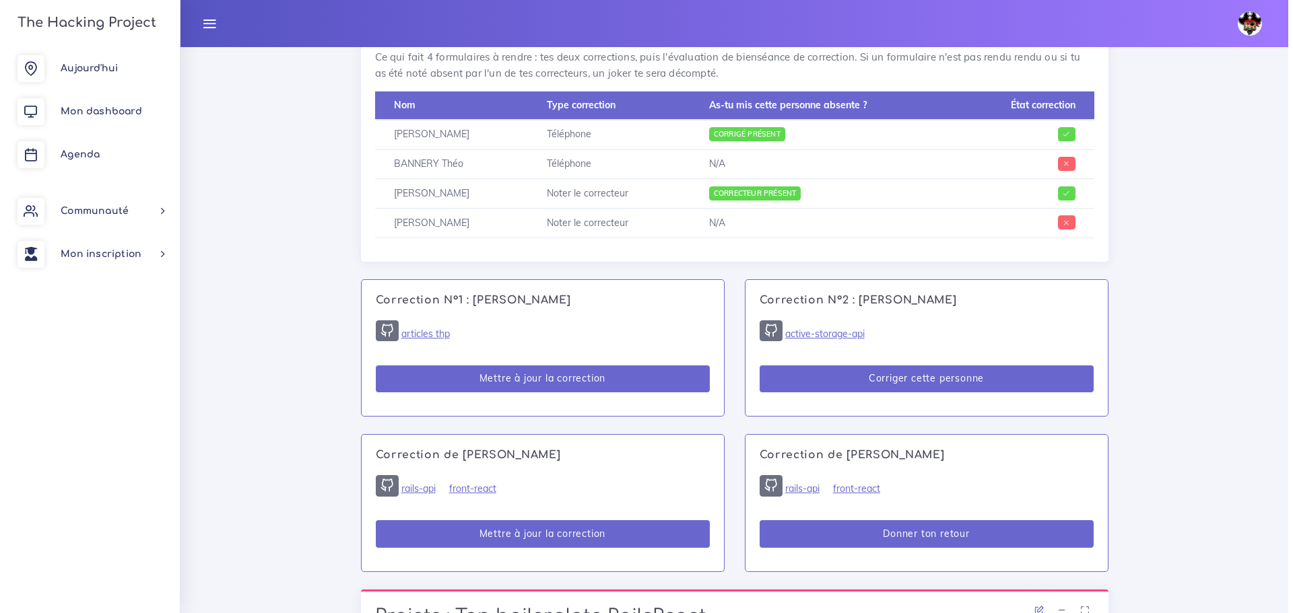
scroll to position [652, 0]
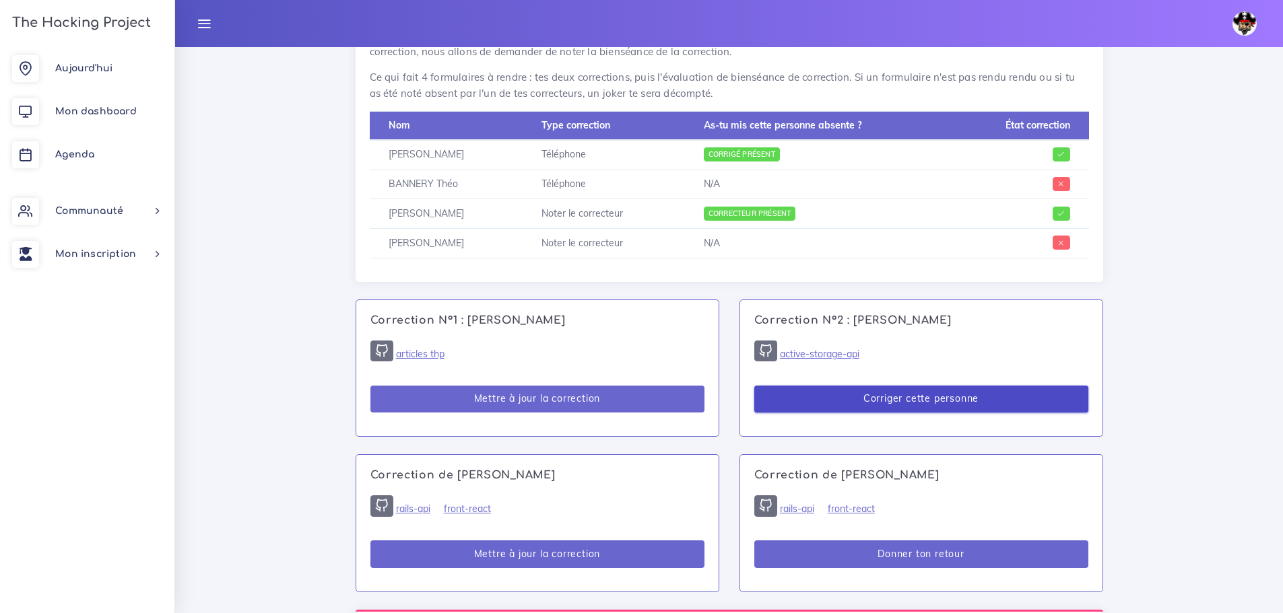
click at [942, 400] on button "Corriger cette personne" at bounding box center [921, 400] width 334 height 28
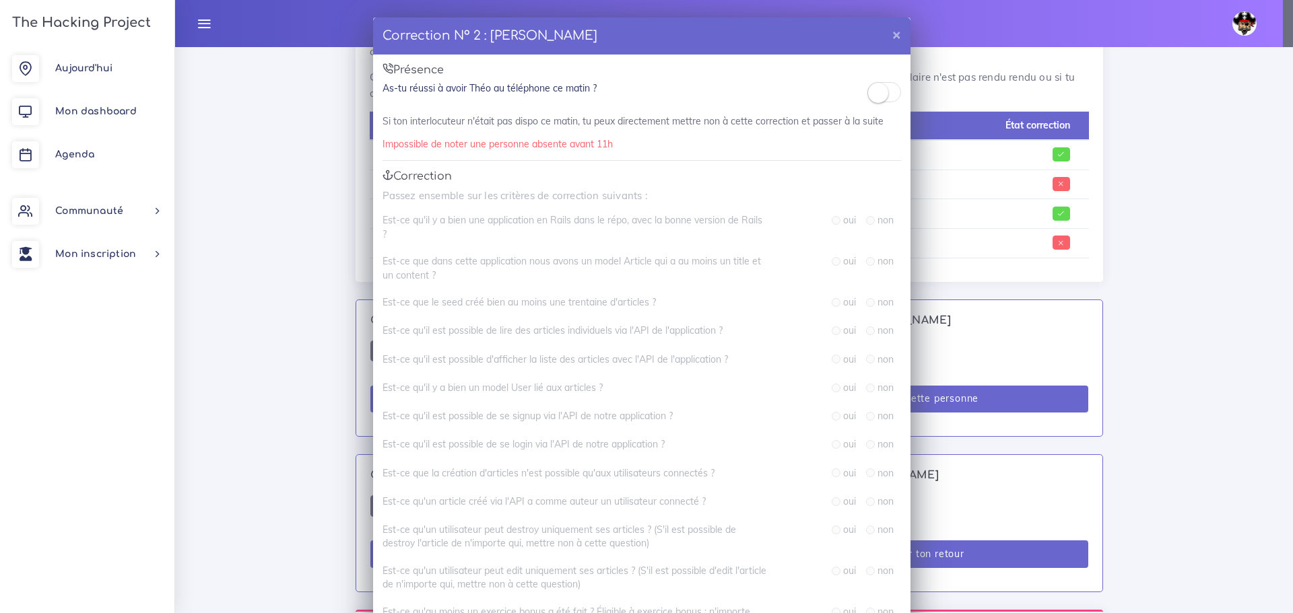
click at [869, 96] on small at bounding box center [878, 93] width 20 height 20
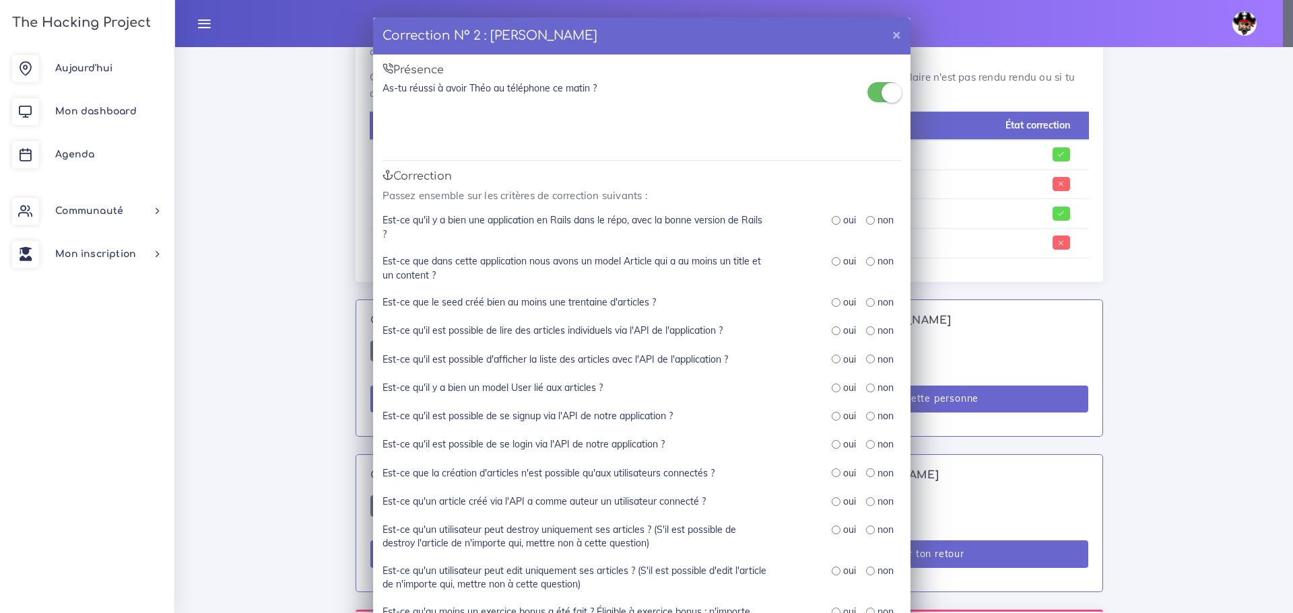
click at [832, 221] on input "radio" at bounding box center [836, 220] width 9 height 9
radio input "true"
click at [832, 261] on input "radio" at bounding box center [836, 261] width 9 height 9
radio input "true"
click at [834, 302] on input "radio" at bounding box center [836, 302] width 9 height 9
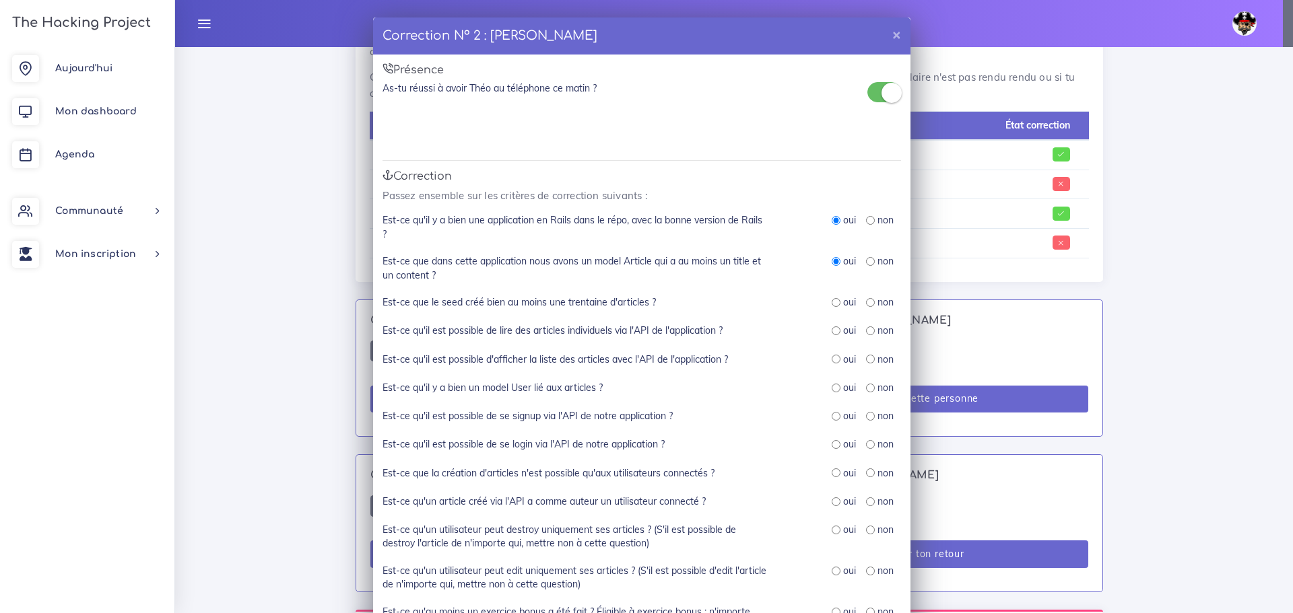
radio input "true"
click at [834, 333] on input "radio" at bounding box center [836, 331] width 9 height 9
radio input "true"
click at [832, 360] on input "radio" at bounding box center [836, 359] width 9 height 9
radio input "true"
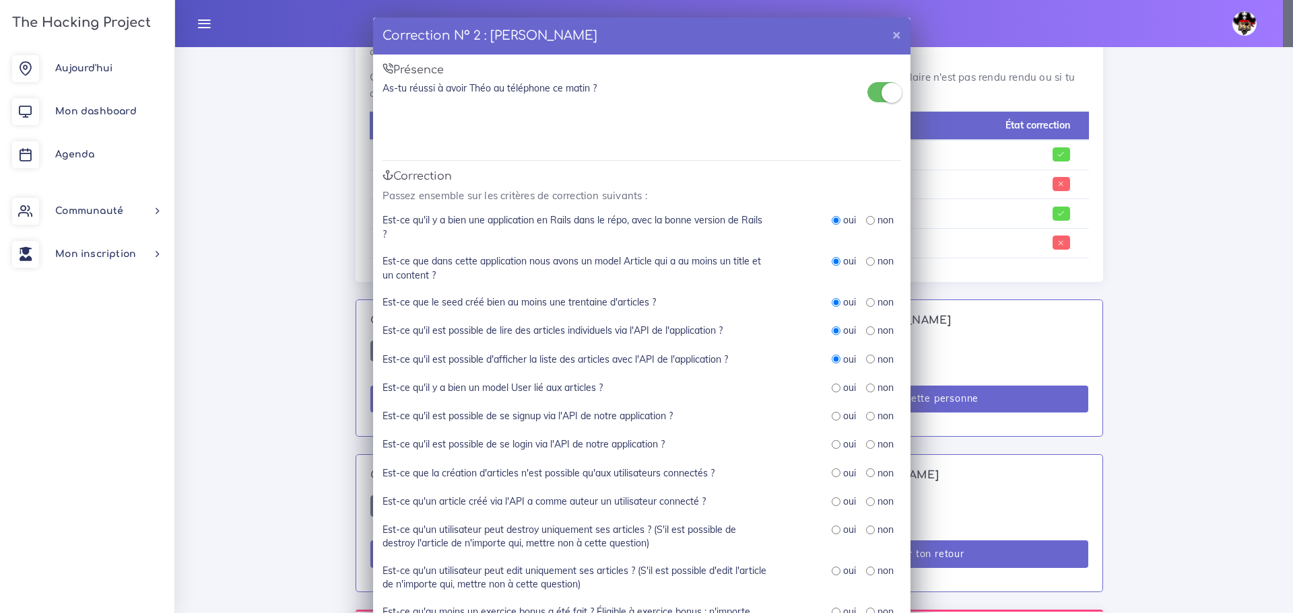
click at [866, 415] on input "radio" at bounding box center [870, 416] width 9 height 9
radio input "true"
click at [866, 446] on input "radio" at bounding box center [870, 444] width 9 height 9
radio input "true"
click at [832, 471] on input "radio" at bounding box center [836, 473] width 9 height 9
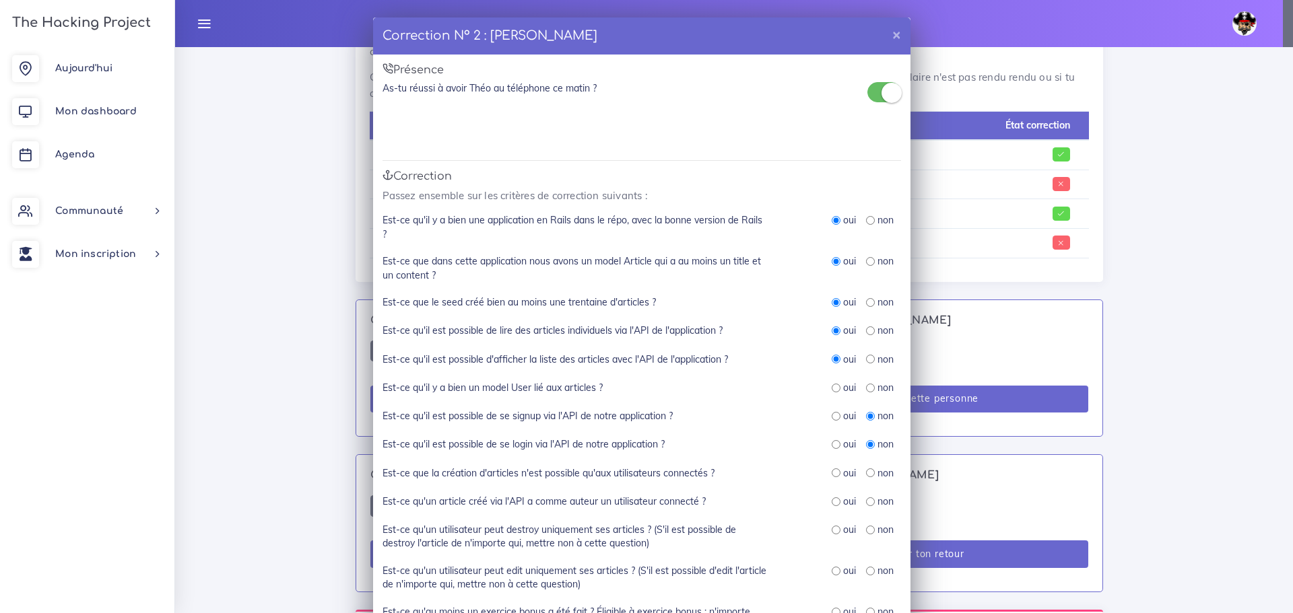
radio input "true"
click at [832, 504] on input "radio" at bounding box center [836, 502] width 9 height 9
radio input "true"
click at [834, 390] on input "radio" at bounding box center [836, 388] width 9 height 9
radio input "true"
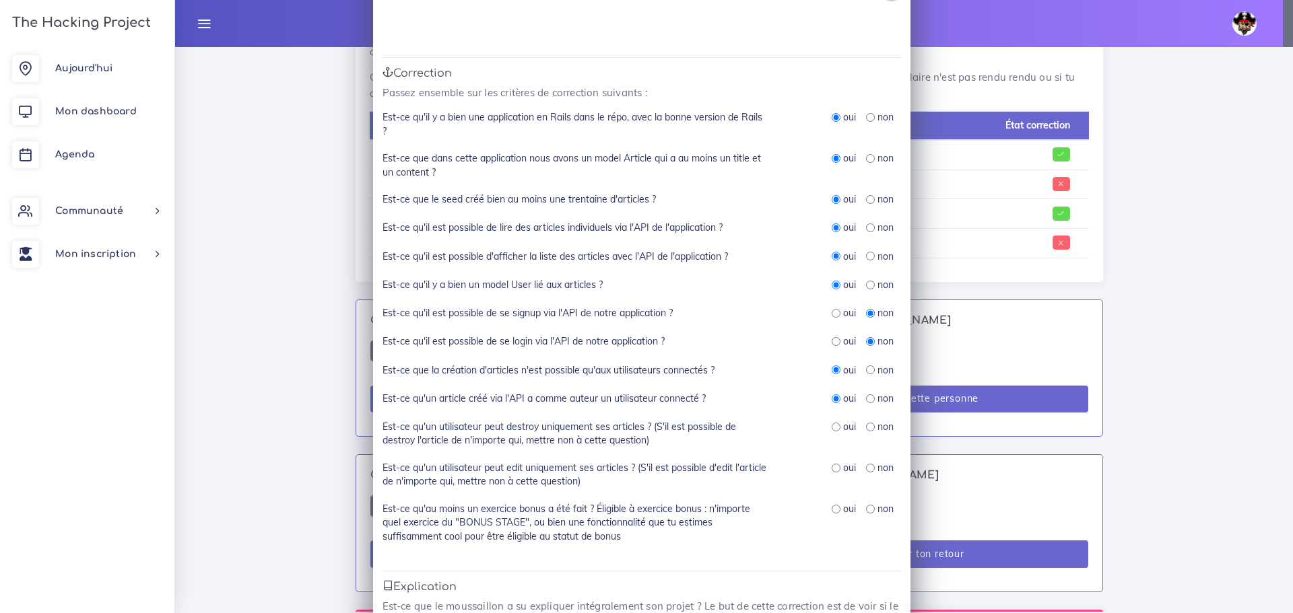
scroll to position [135, 0]
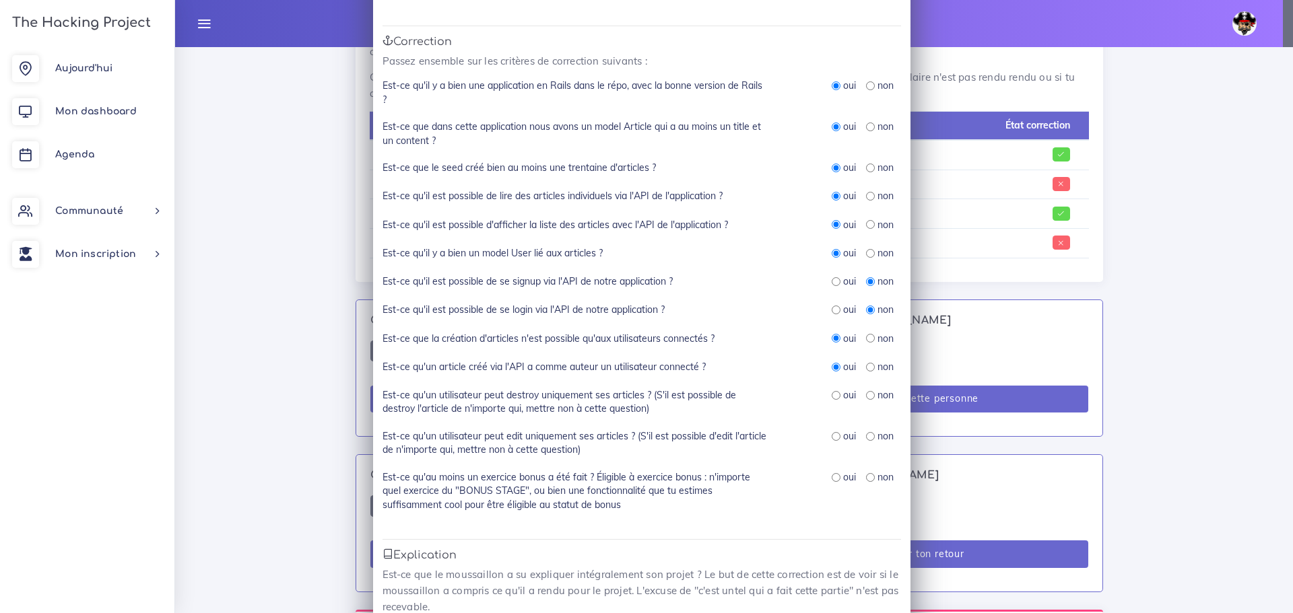
click at [870, 395] on div "non" at bounding box center [880, 394] width 28 height 13
click at [866, 395] on input "radio" at bounding box center [870, 395] width 9 height 9
radio input "true"
click at [866, 436] on input "radio" at bounding box center [870, 436] width 9 height 9
radio input "true"
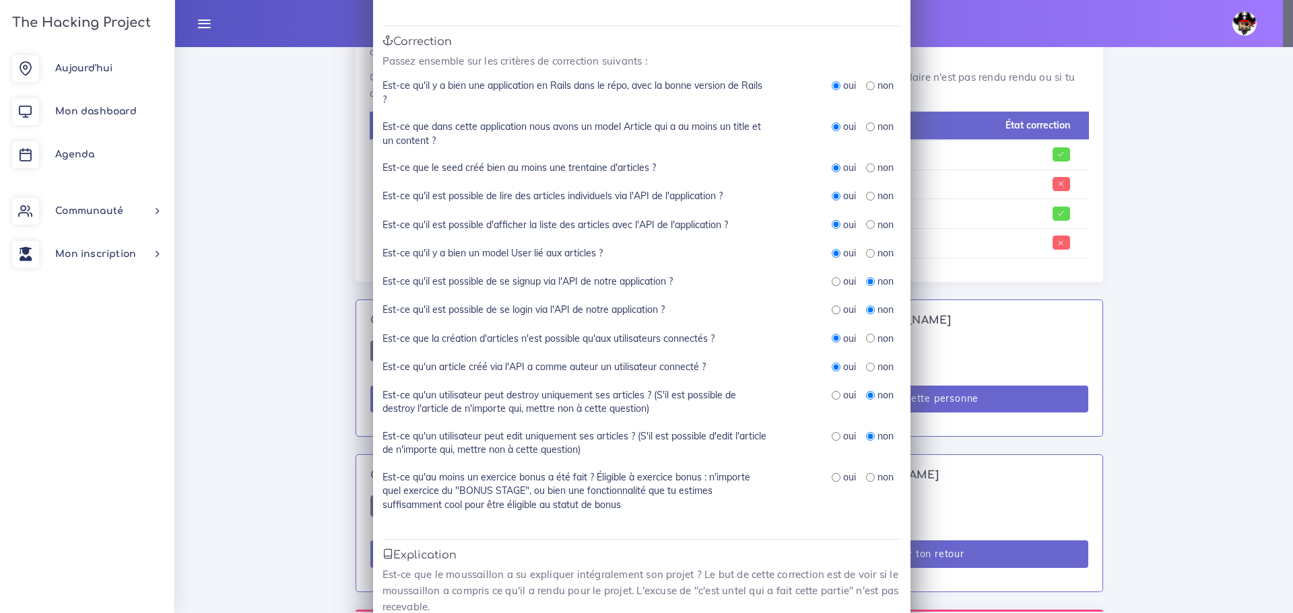
click at [867, 477] on input "radio" at bounding box center [870, 477] width 9 height 9
radio input "true"
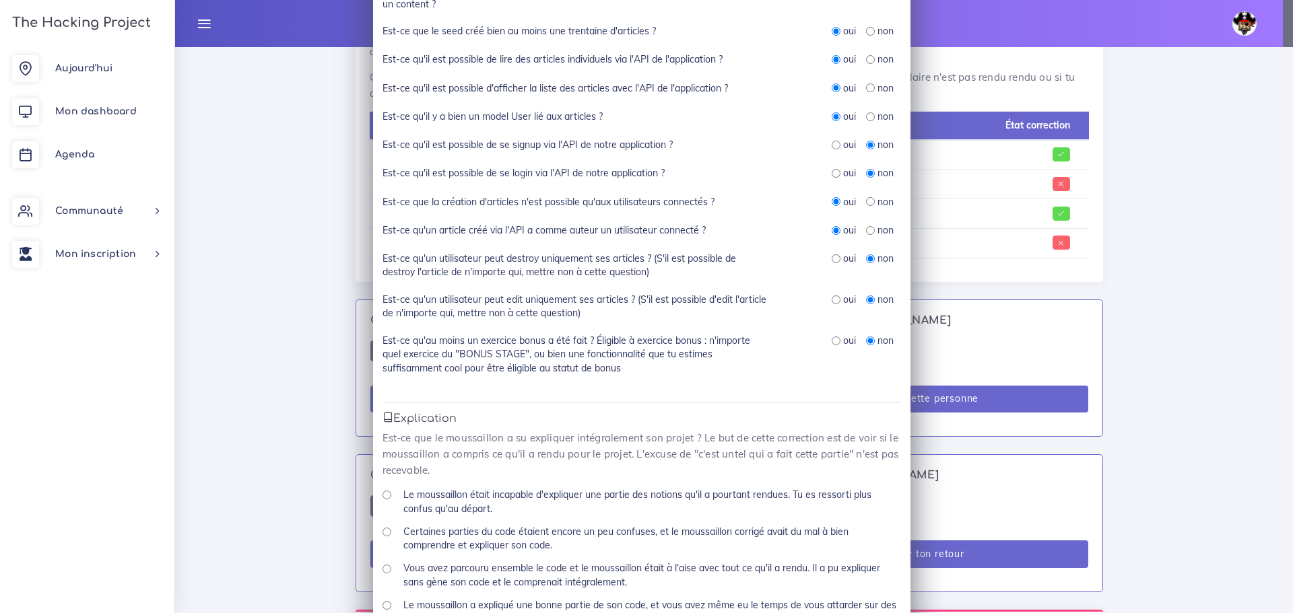
scroll to position [337, 0]
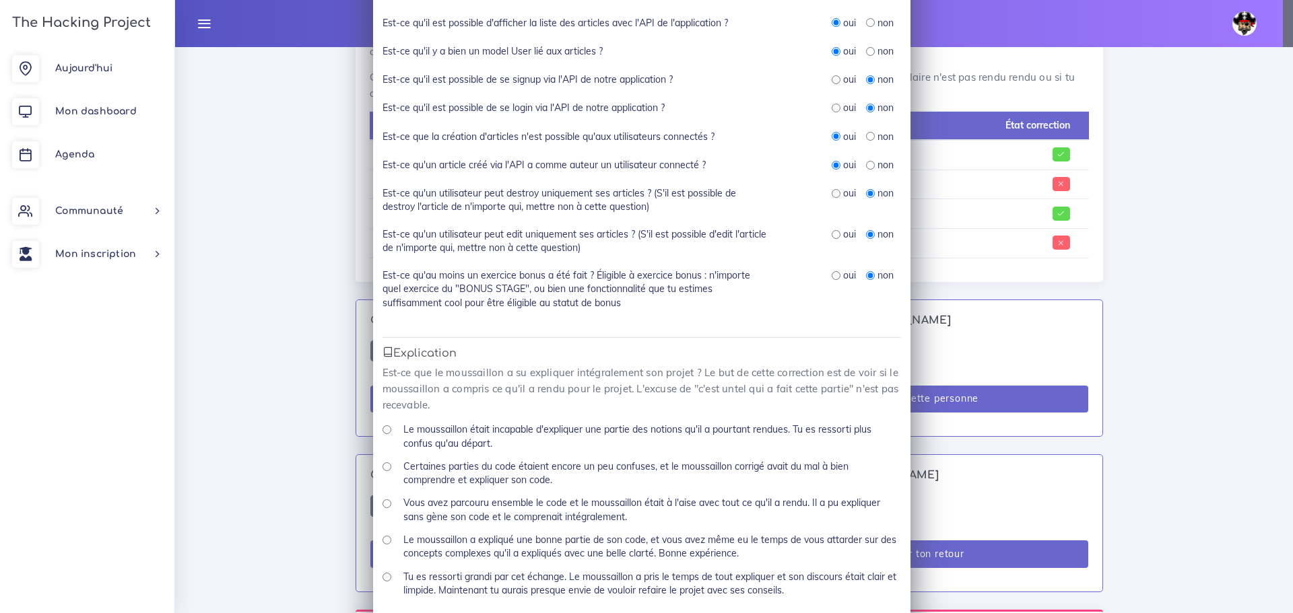
click at [383, 507] on input "Vous avez parcouru ensemble le code et le moussaillon était à l'aise avec tout …" at bounding box center [386, 504] width 9 height 9
radio input "true"
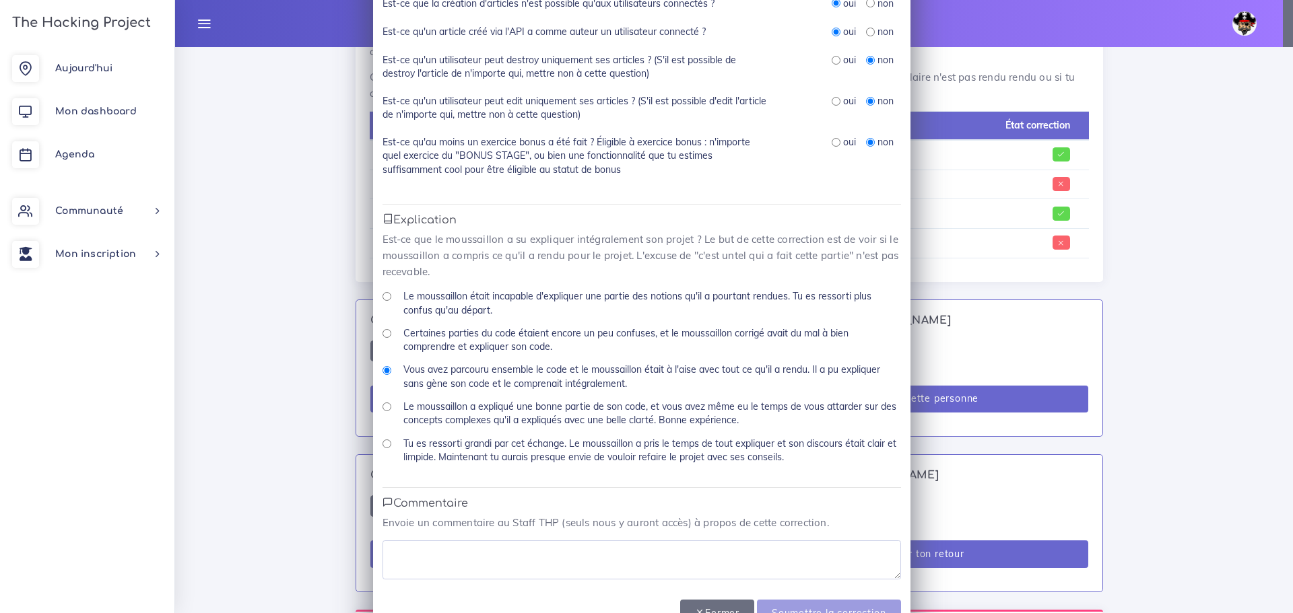
scroll to position [471, 0]
click at [469, 547] on textarea at bounding box center [641, 558] width 518 height 39
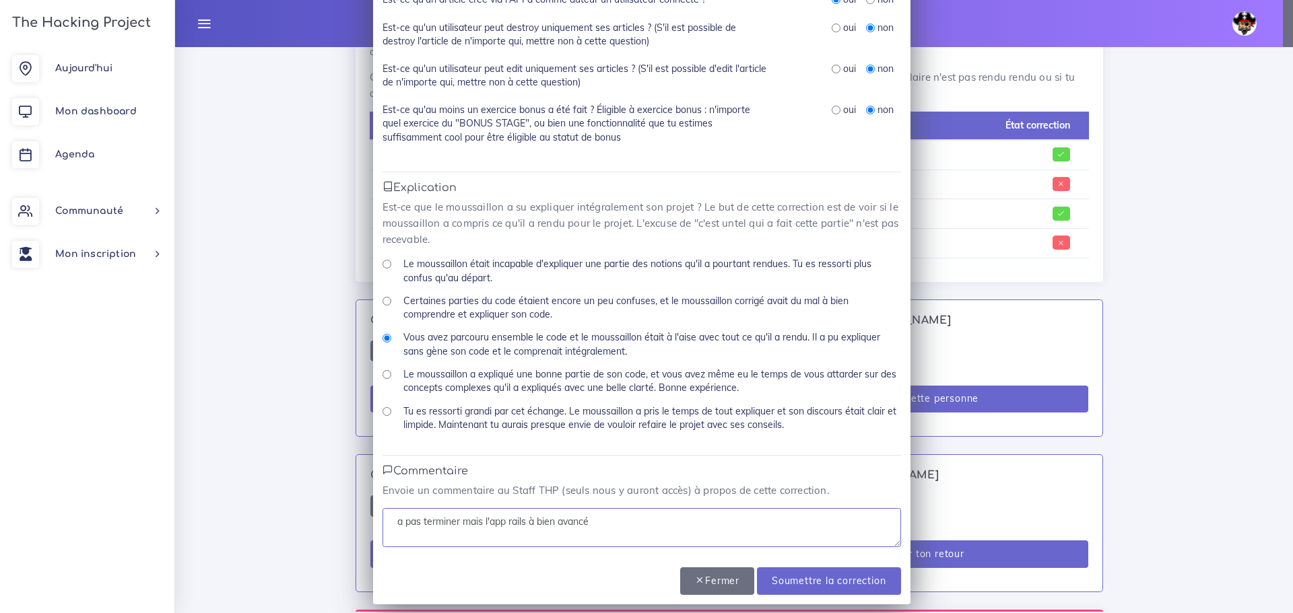
scroll to position [510, 0]
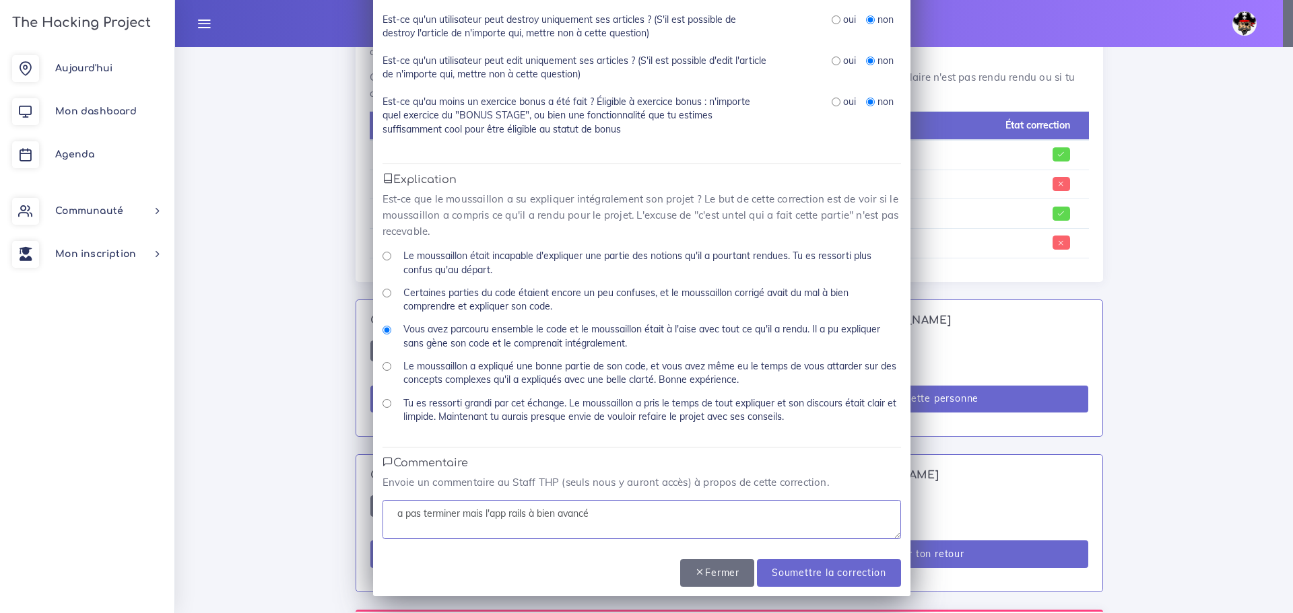
click at [391, 513] on textarea "a pas terminer mais l'app rails à bien avancé" at bounding box center [641, 519] width 518 height 39
type textarea "a pas terminer mais l'app rails à bien avancé"
click at [821, 574] on input "Soumettre la correction" at bounding box center [828, 574] width 143 height 28
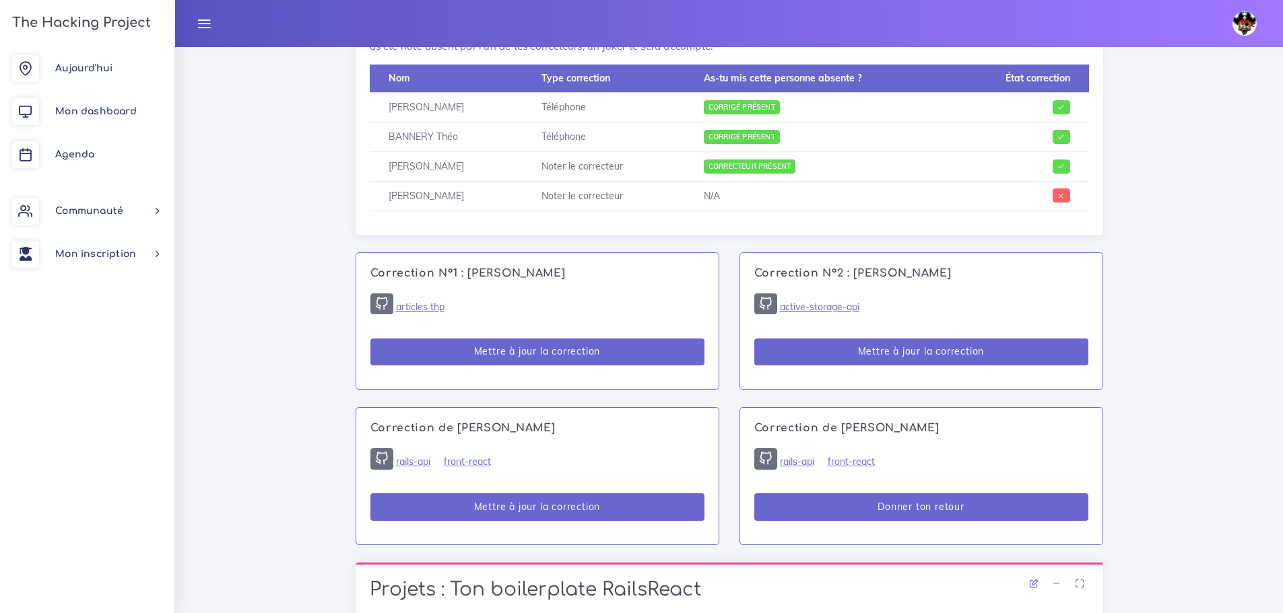
scroll to position [720, 0]
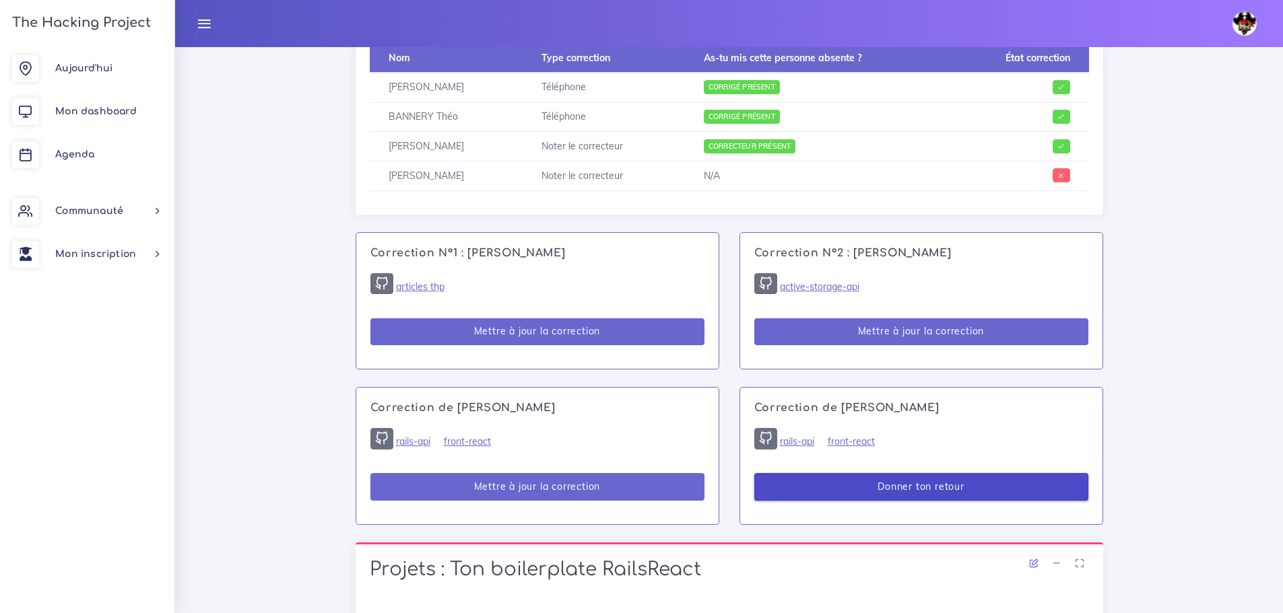
click at [912, 490] on button "Donner ton retour" at bounding box center [921, 487] width 334 height 28
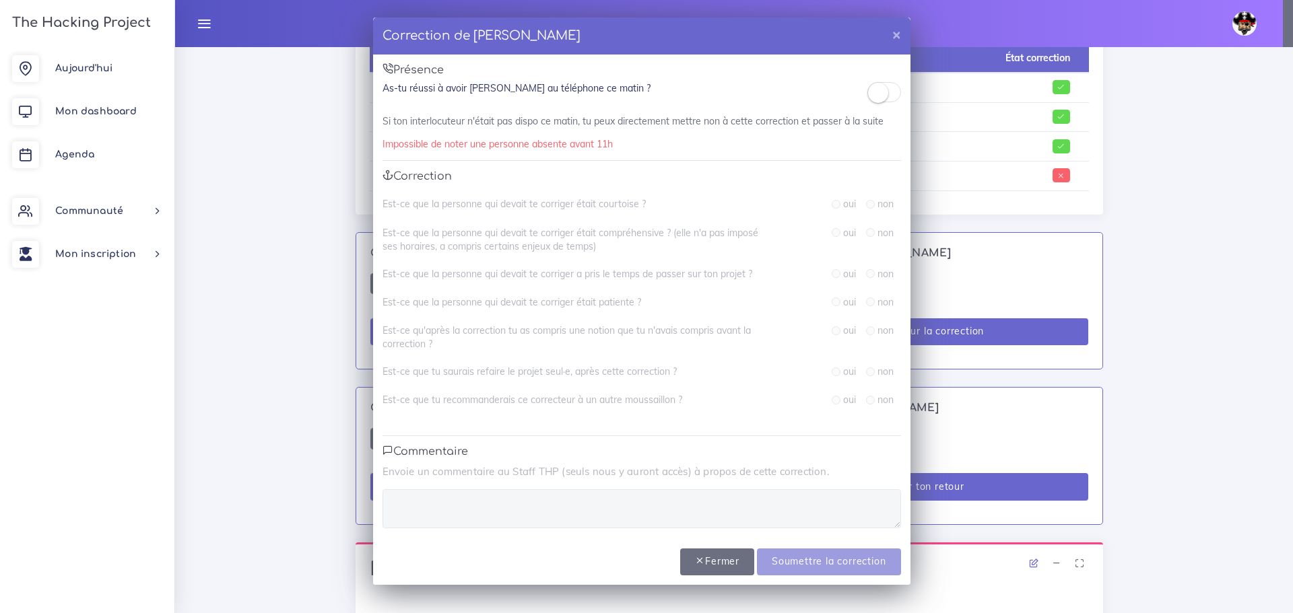
click at [881, 88] on small at bounding box center [878, 93] width 20 height 20
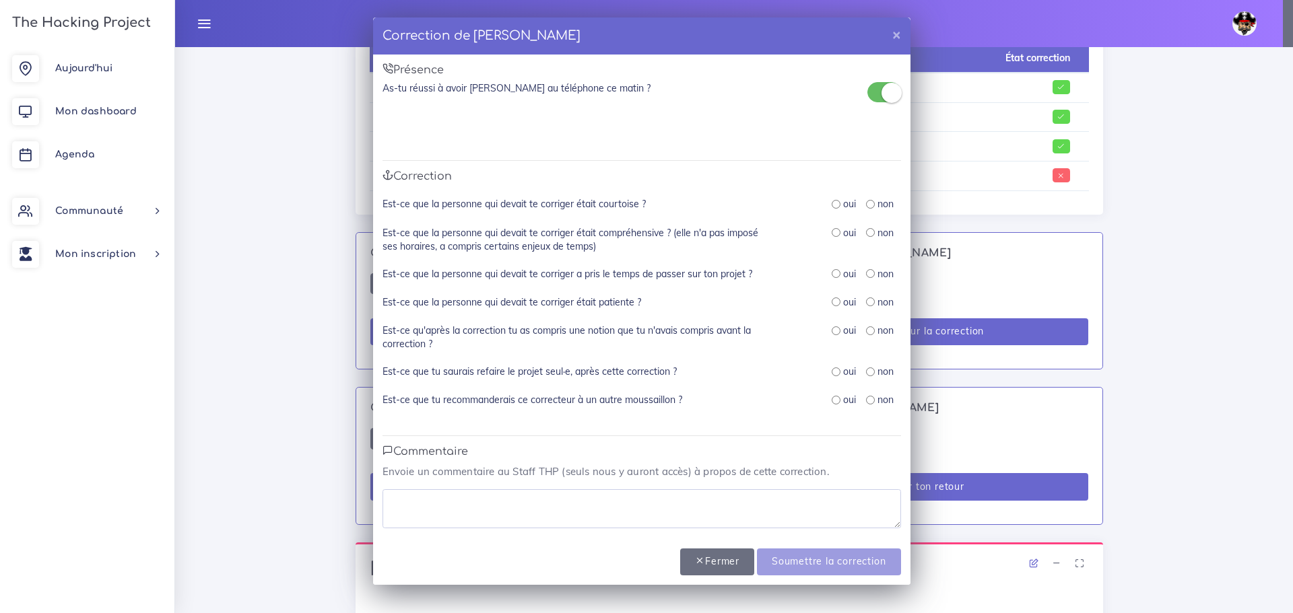
click at [836, 205] on input "radio" at bounding box center [836, 204] width 9 height 9
radio input "true"
click at [833, 231] on input "radio" at bounding box center [836, 232] width 9 height 9
radio input "true"
click at [835, 271] on input "radio" at bounding box center [836, 273] width 9 height 9
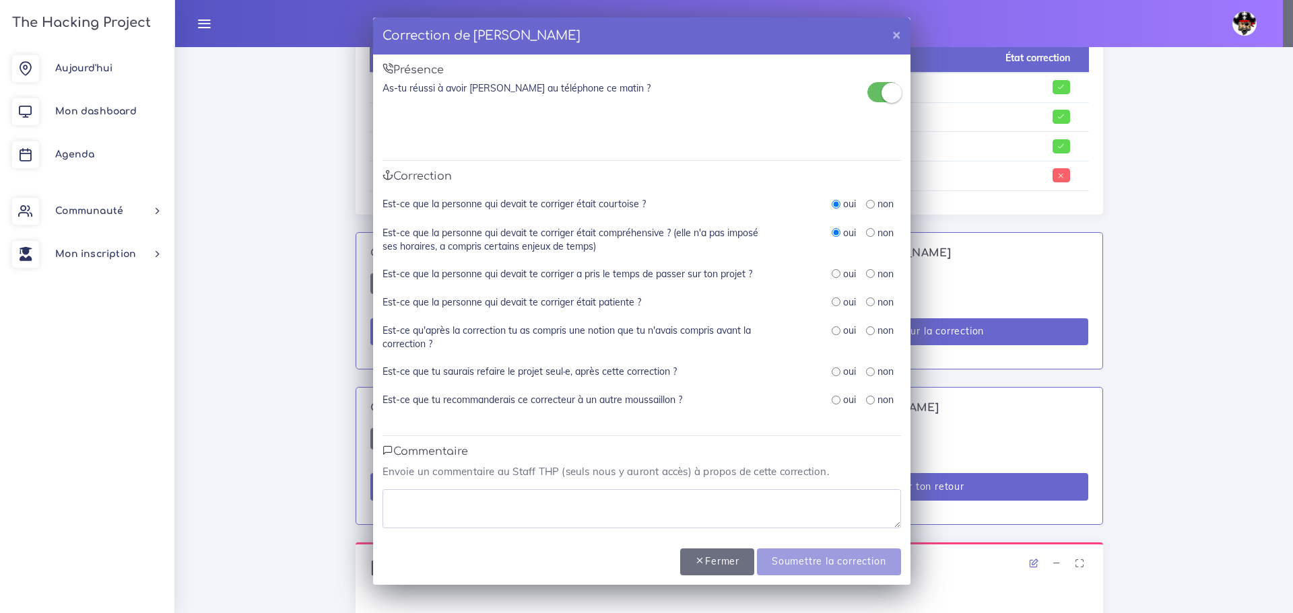
radio input "true"
click at [836, 312] on div "Est-ce que la personne qui devait te corriger était patiente ? oui non" at bounding box center [641, 310] width 518 height 28
click at [833, 323] on div "Est-ce que la personne qui devait te corriger était patiente ? oui non" at bounding box center [641, 310] width 518 height 28
click at [836, 302] on input "radio" at bounding box center [836, 302] width 9 height 9
radio input "true"
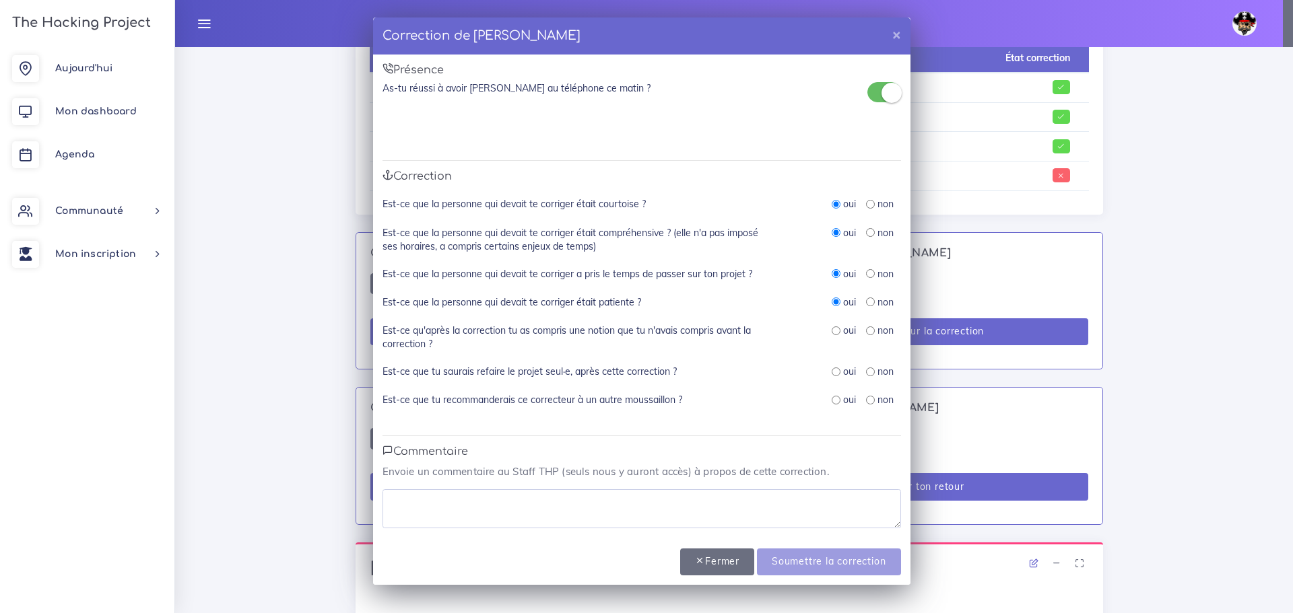
click at [833, 329] on input "radio" at bounding box center [836, 331] width 9 height 9
radio input "true"
click at [836, 371] on input "radio" at bounding box center [836, 372] width 9 height 9
radio input "true"
click at [832, 403] on input "radio" at bounding box center [836, 400] width 9 height 9
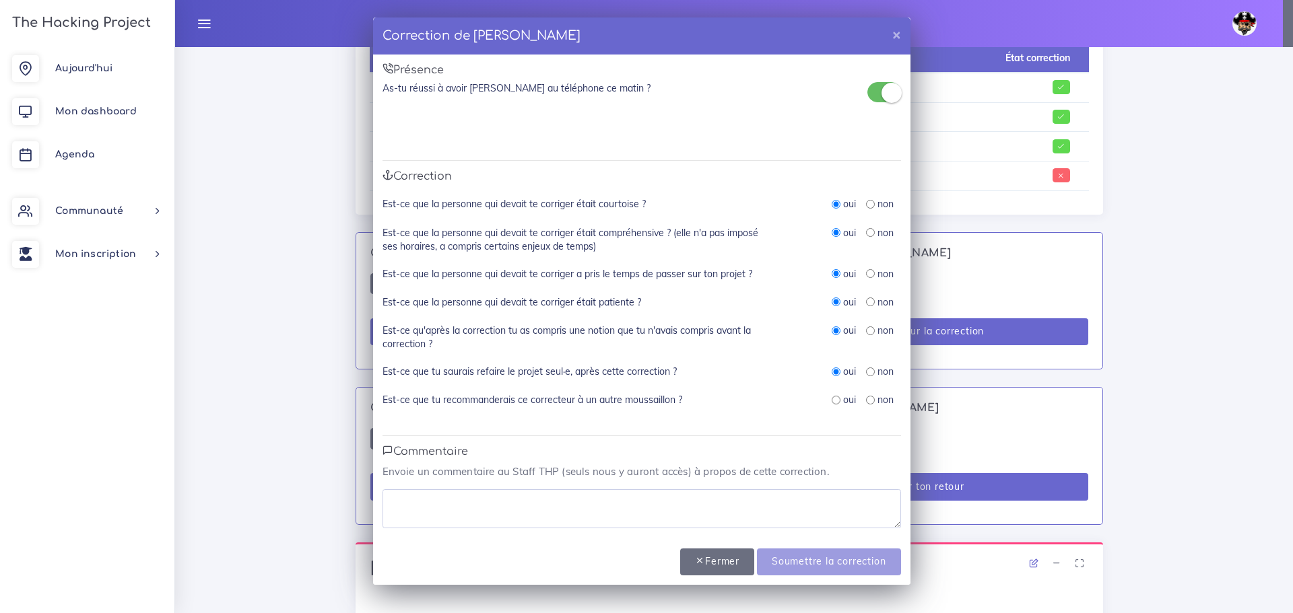
radio input "true"
click at [671, 493] on textarea at bounding box center [641, 508] width 518 height 39
type textarea "Prend le temps d'écouter et lire"
click at [811, 565] on input "Soumettre la correction" at bounding box center [828, 563] width 143 height 28
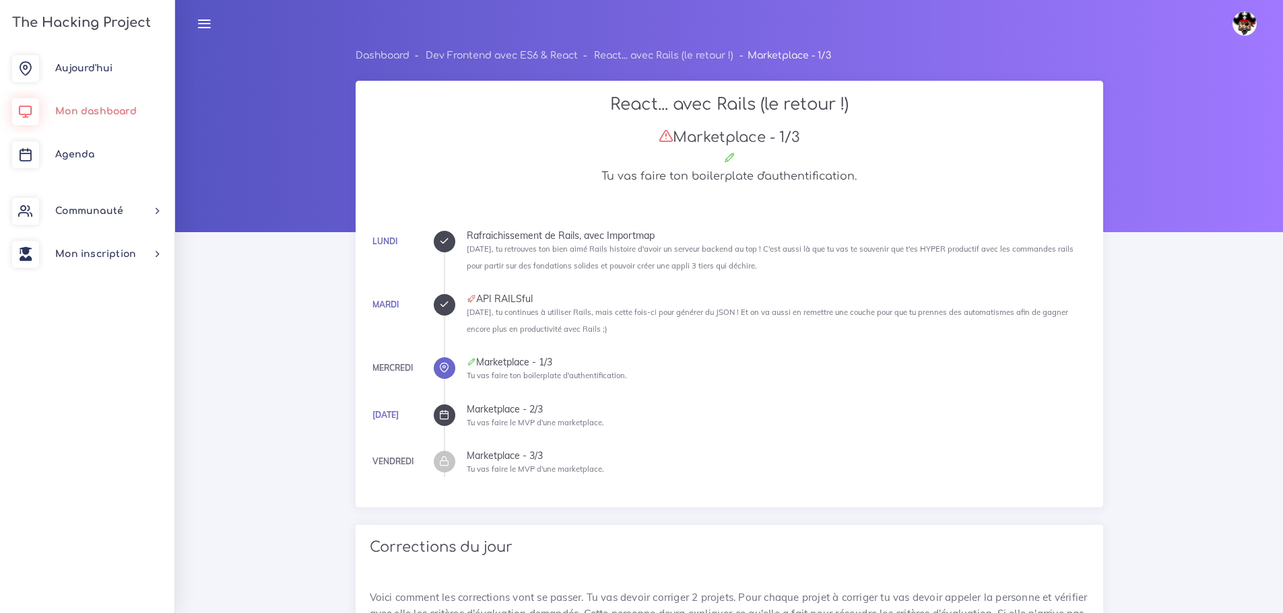
click at [89, 110] on span "Mon dashboard" at bounding box center [95, 111] width 81 height 10
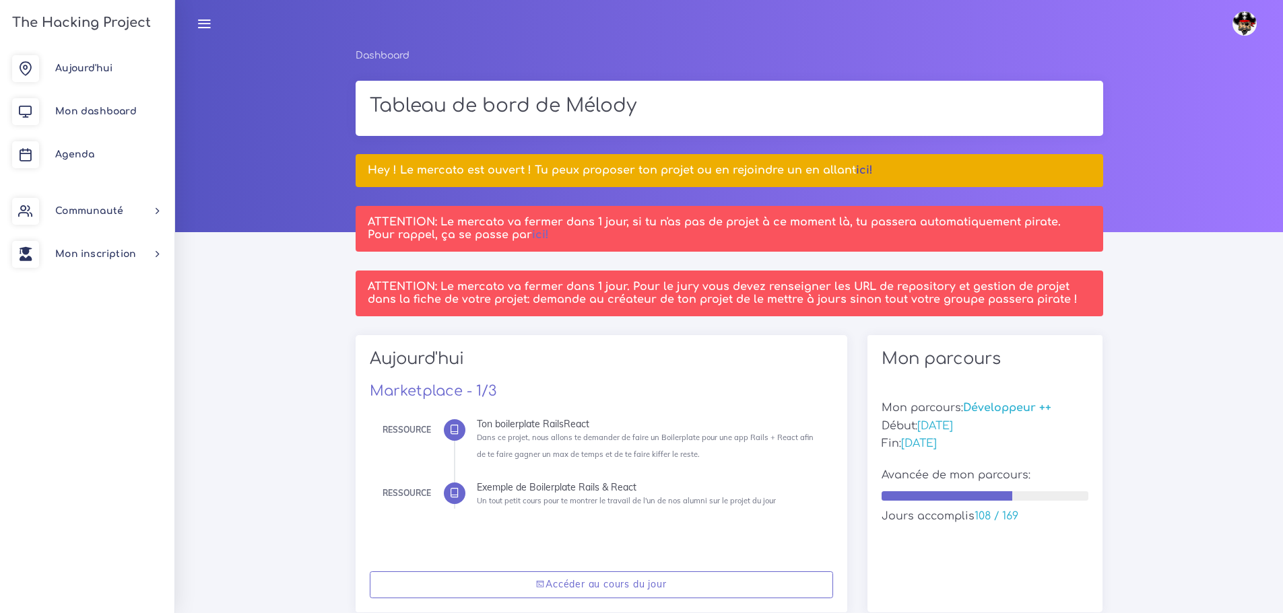
click at [858, 167] on link "ici!" at bounding box center [864, 170] width 17 height 12
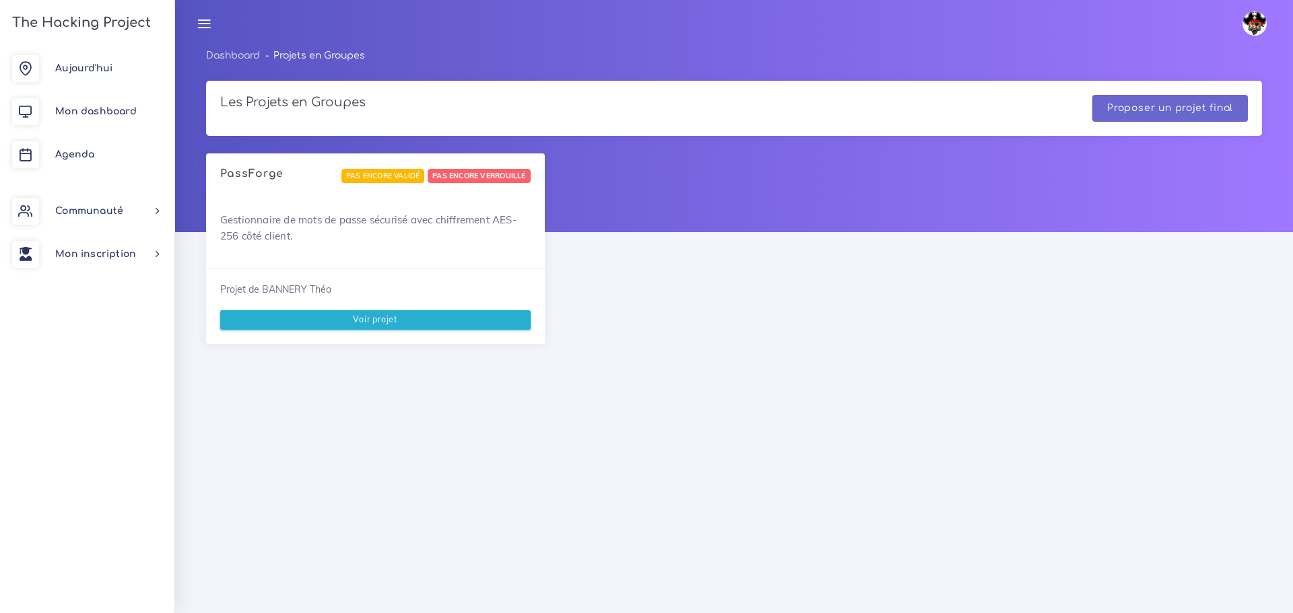
click at [506, 318] on link "Voir projet" at bounding box center [375, 319] width 310 height 19
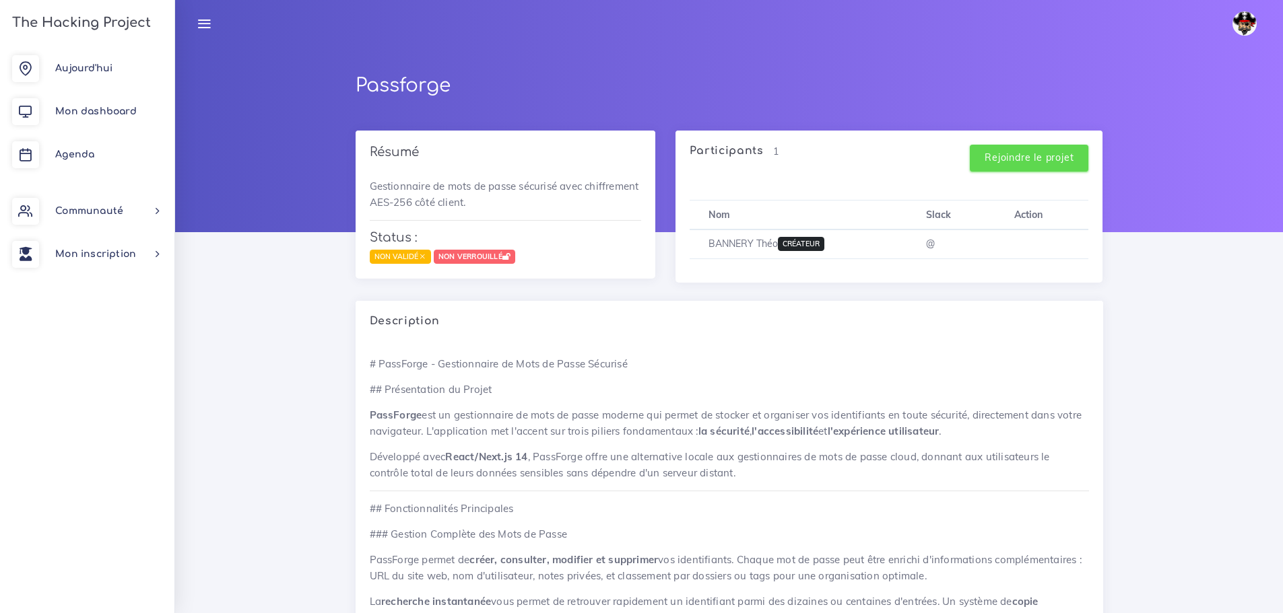
click at [1015, 164] on input "Rejoindre le projet" at bounding box center [1029, 159] width 118 height 28
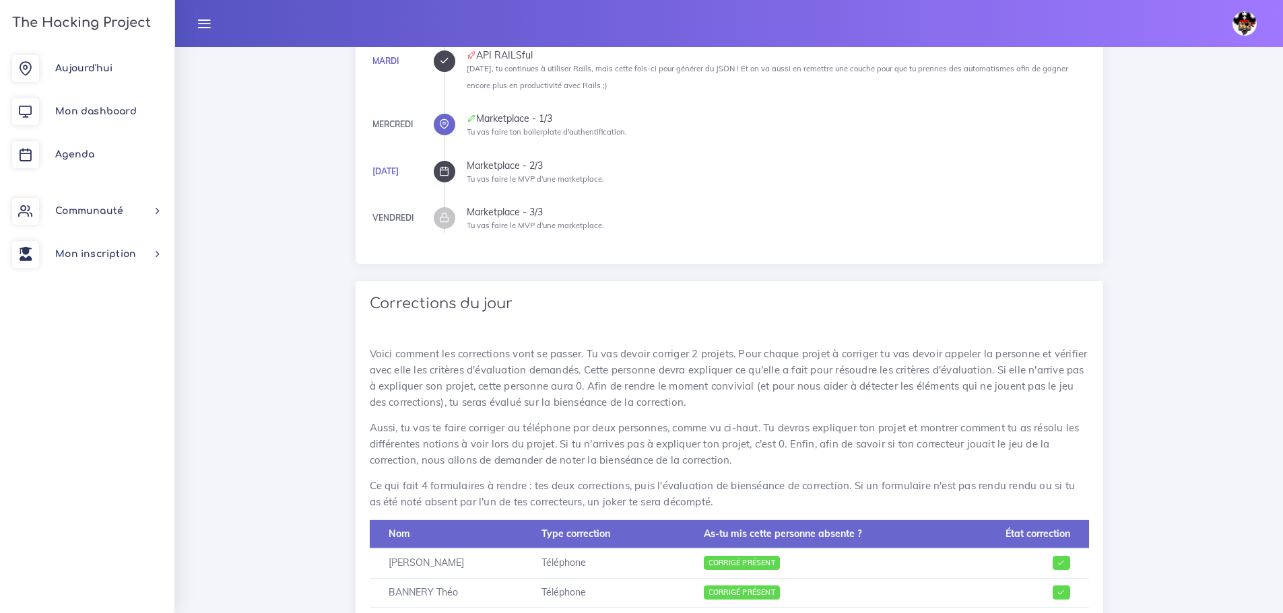
scroll to position [55, 0]
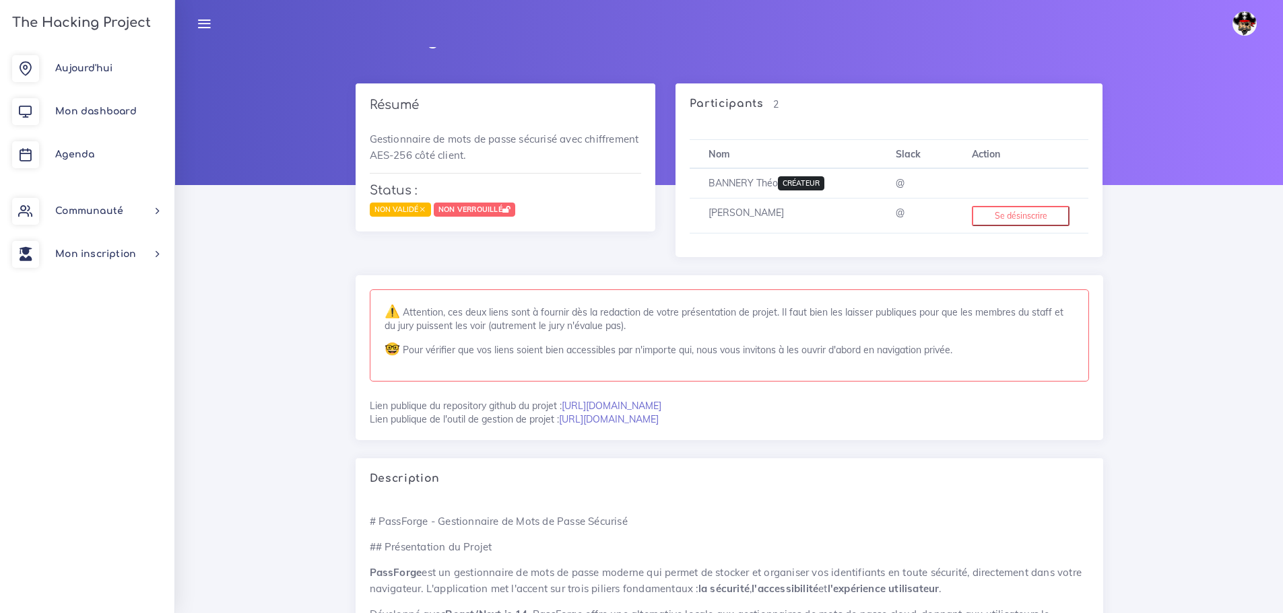
scroll to position [39, 0]
